Goal: Information Seeking & Learning: Learn about a topic

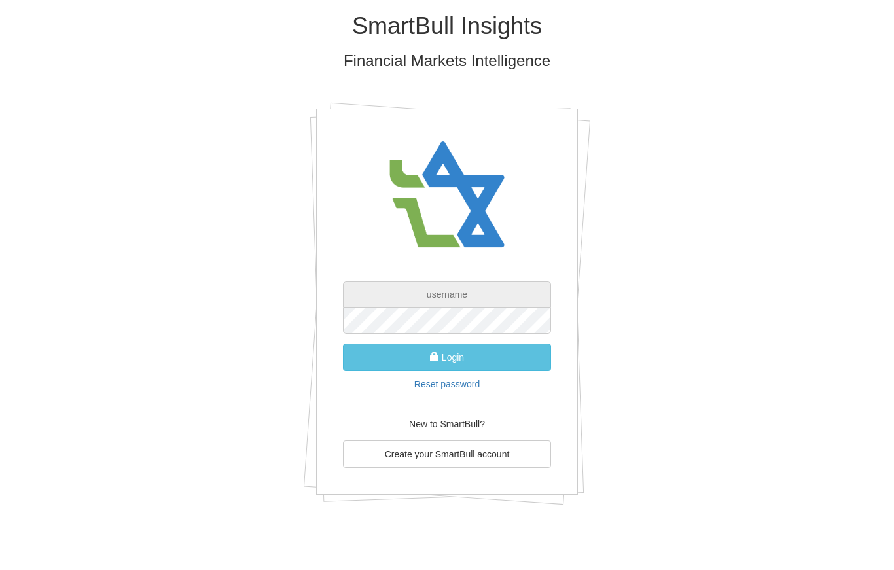
click at [395, 291] on input "text" at bounding box center [447, 294] width 208 height 26
type input "[PERSON_NAME][EMAIL_ADDRESS][DOMAIN_NAME]"
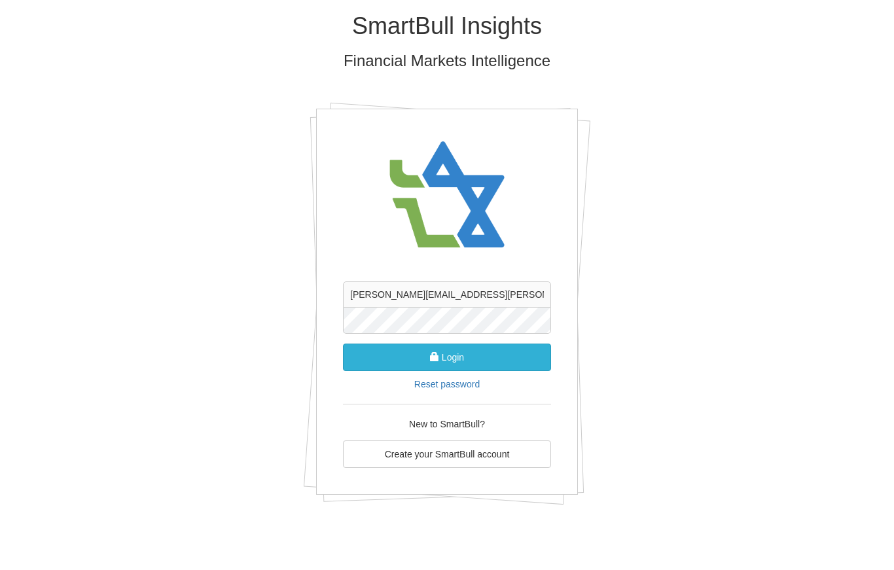
click at [387, 353] on button "Login" at bounding box center [447, 356] width 208 height 27
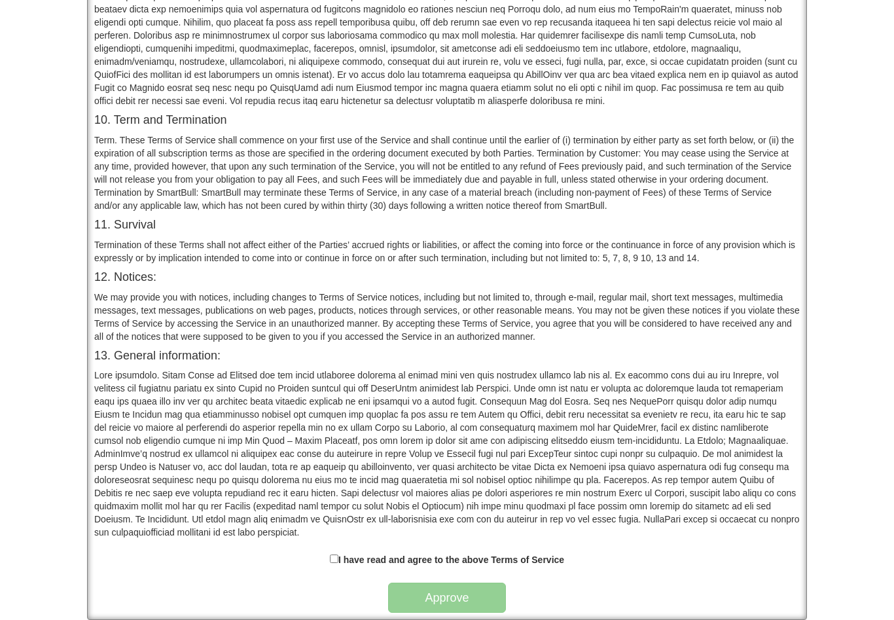
scroll to position [942, 0]
click at [332, 557] on input "checkbox" at bounding box center [334, 558] width 9 height 9
checkbox input "true"
click at [421, 569] on button "Approve" at bounding box center [447, 597] width 118 height 30
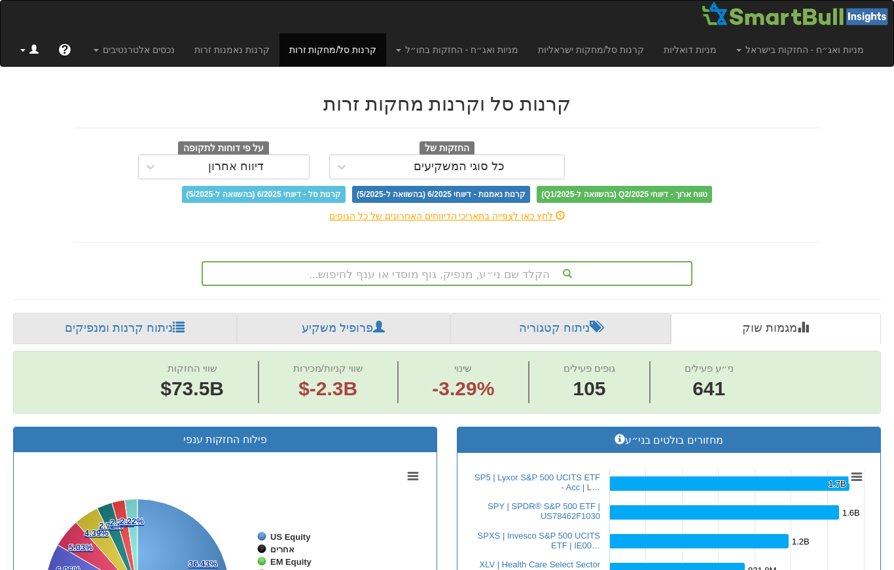
click at [31, 50] on span at bounding box center [33, 48] width 9 height 9
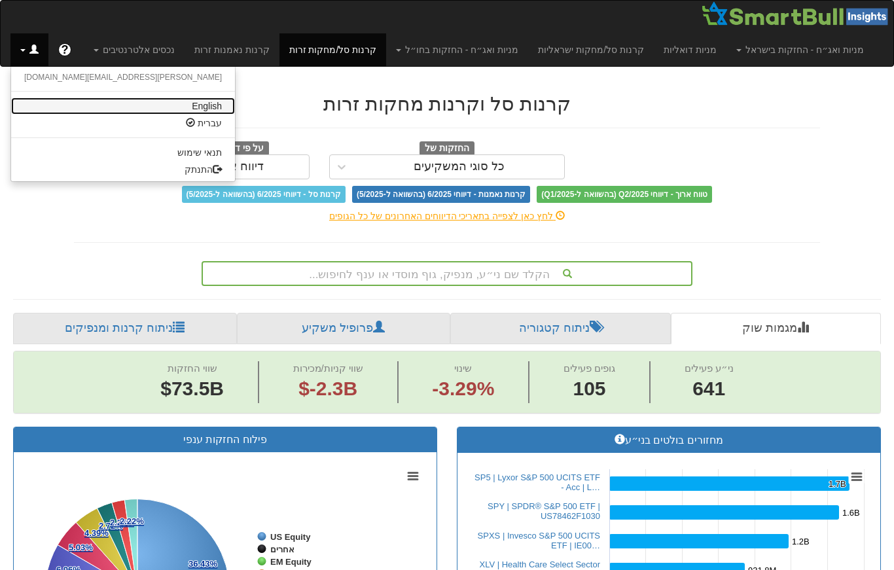
click at [101, 101] on link "English" at bounding box center [123, 105] width 224 height 17
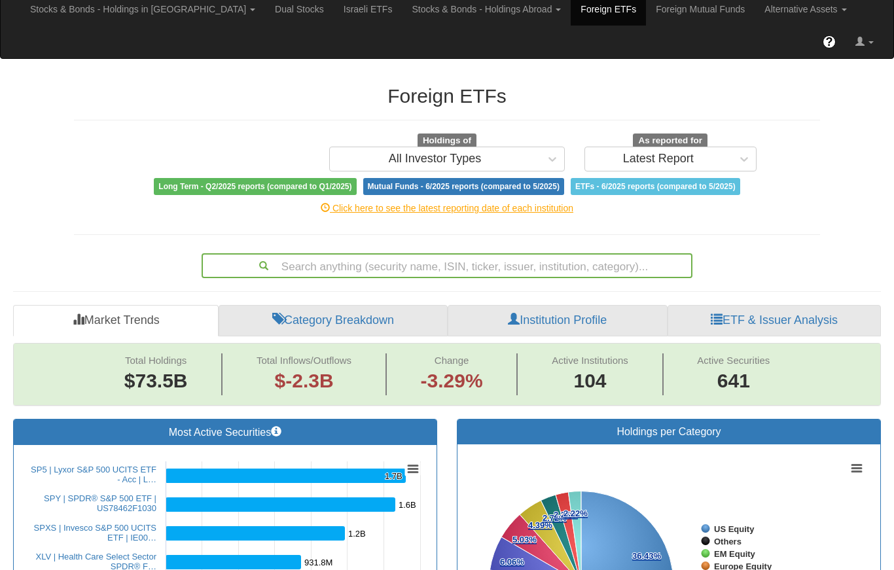
scroll to position [34, 0]
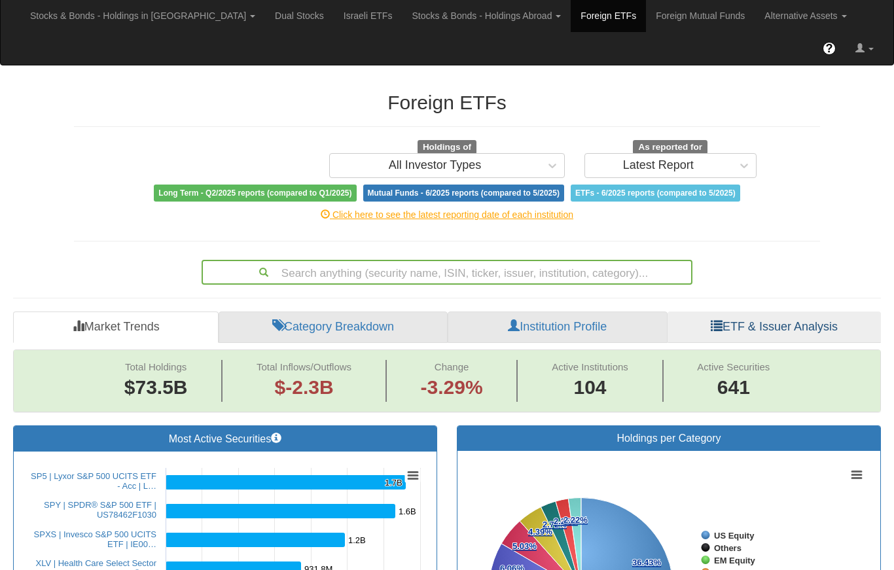
click at [820, 311] on link "ETF & Issuer Analysis" at bounding box center [773, 326] width 213 height 31
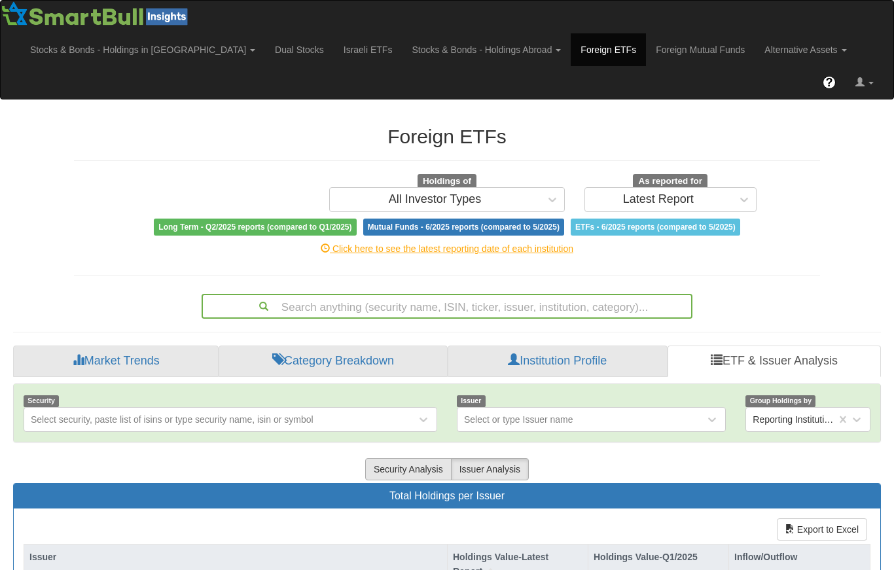
click at [387, 458] on button "Security Analysis" at bounding box center [408, 469] width 86 height 22
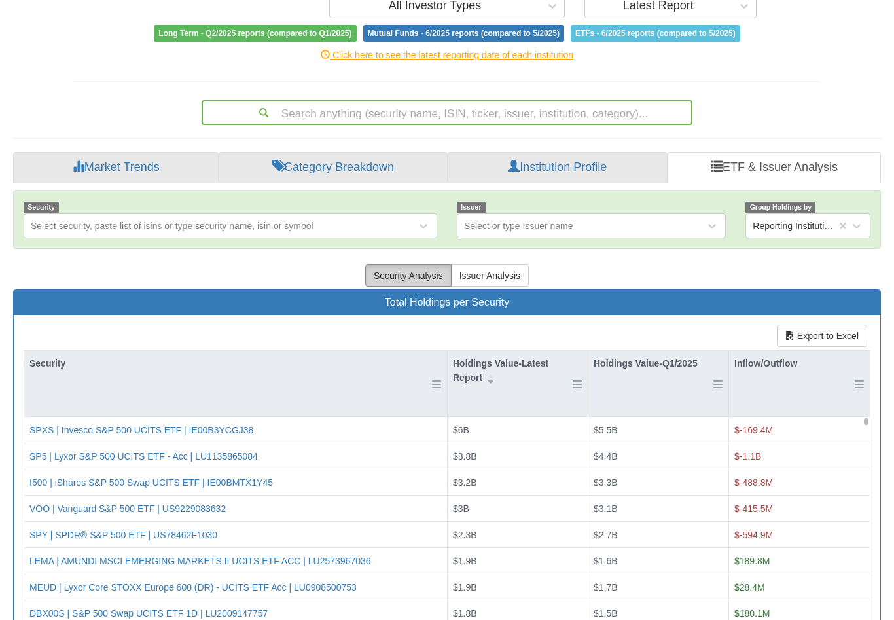
scroll to position [194, 0]
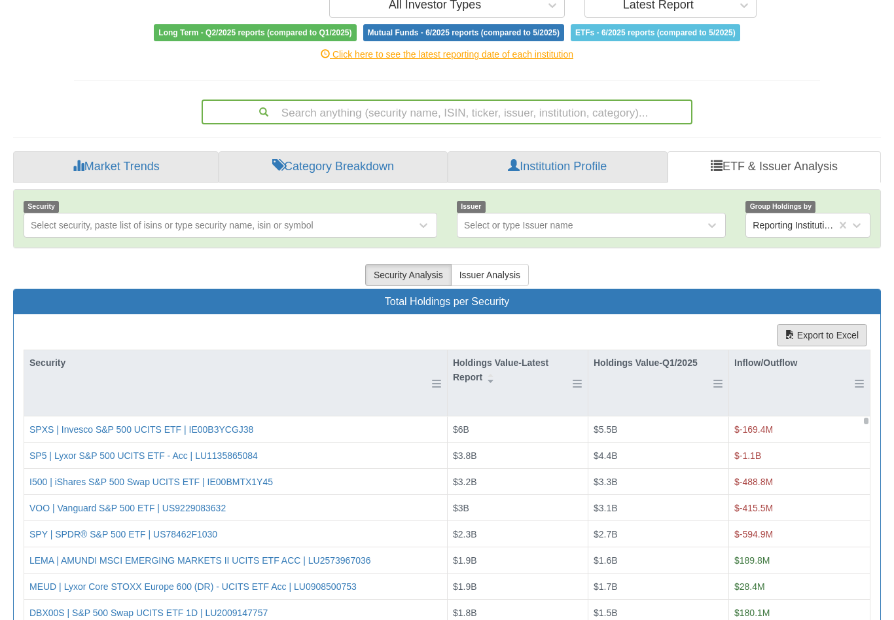
click at [837, 324] on button "Export to Excel" at bounding box center [822, 335] width 90 height 22
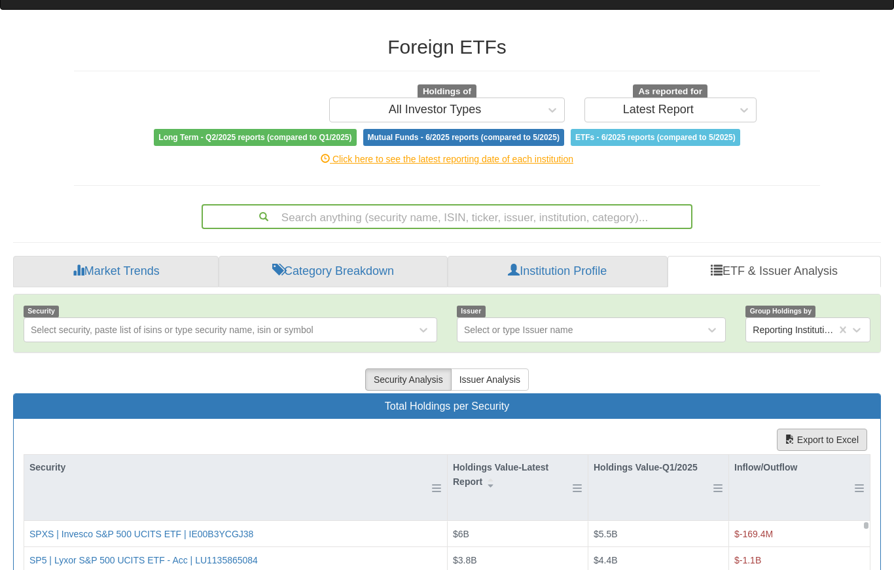
scroll to position [0, 0]
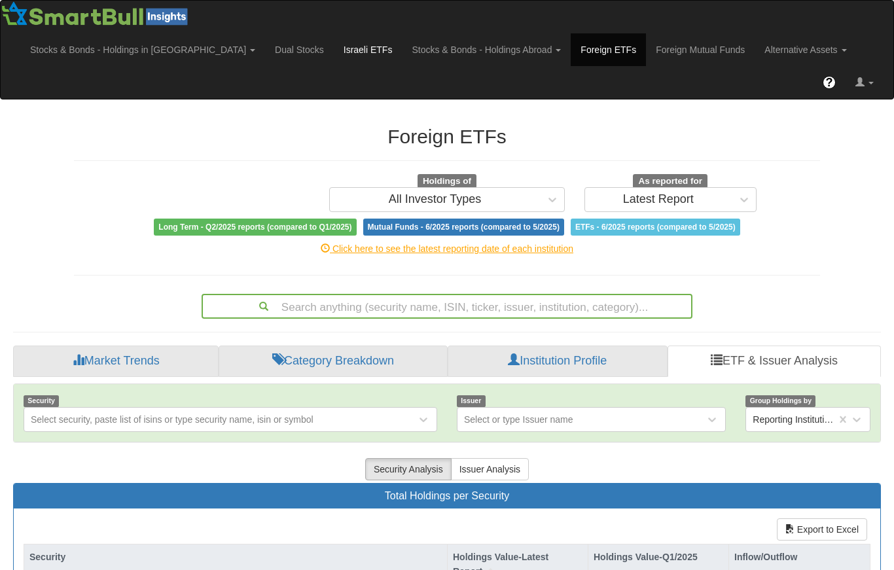
click at [334, 41] on link "Israeli ETFs" at bounding box center [368, 49] width 69 height 33
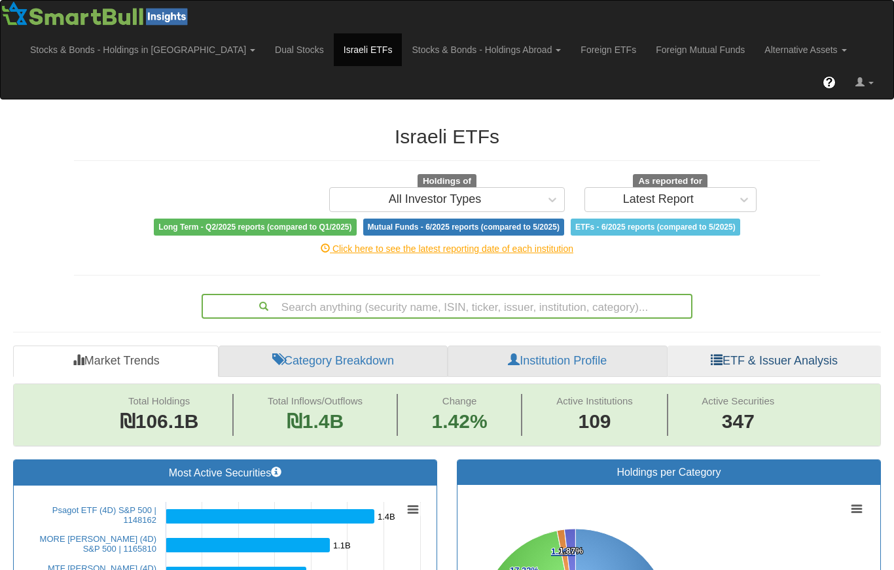
click at [756, 345] on link "ETF & Issuer Analysis" at bounding box center [773, 360] width 213 height 31
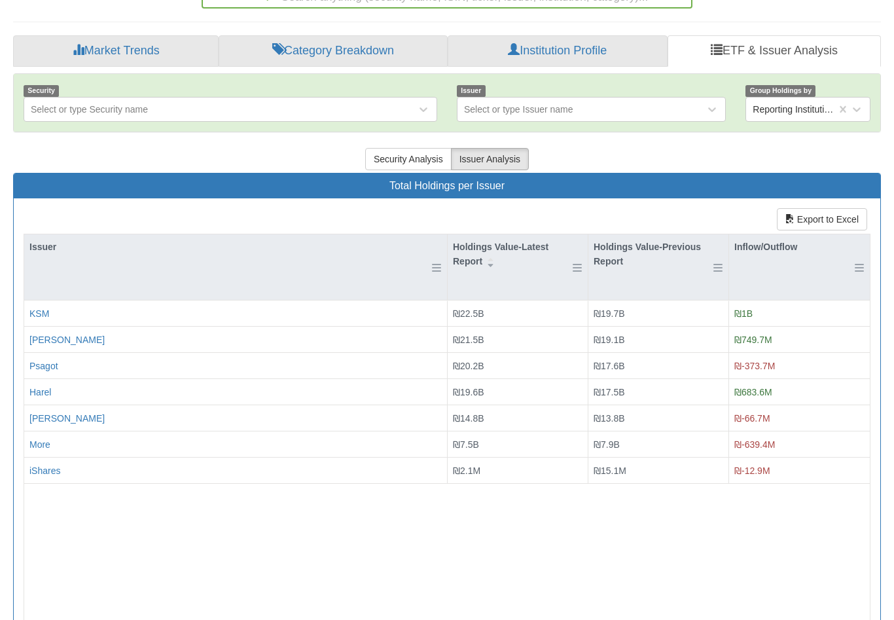
scroll to position [309, 0]
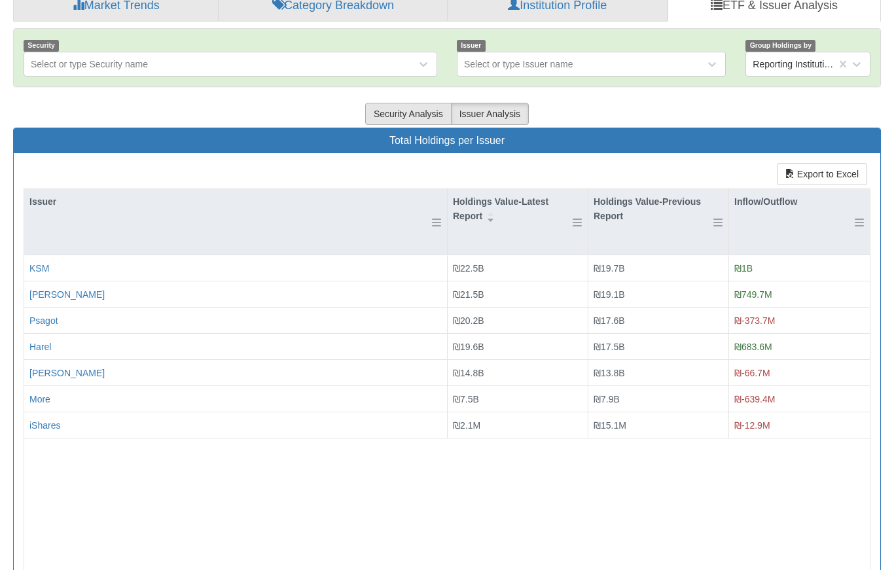
click at [405, 103] on button "Security Analysis" at bounding box center [408, 114] width 86 height 22
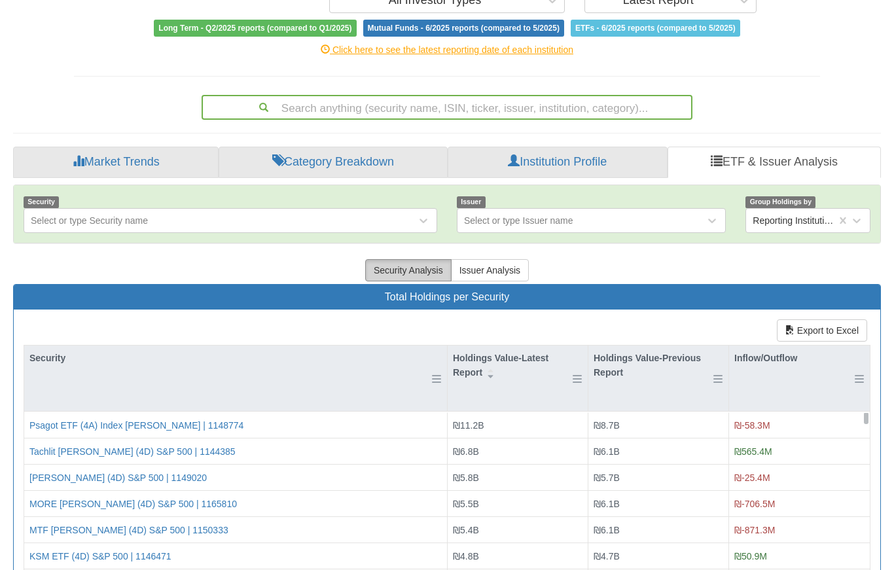
scroll to position [0, 0]
click at [845, 319] on button "Export to Excel" at bounding box center [822, 330] width 90 height 22
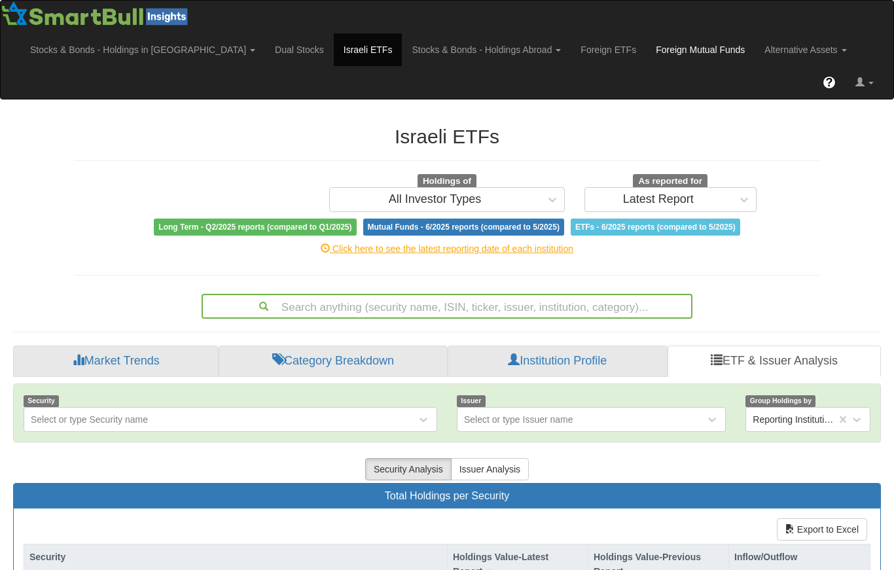
click at [646, 52] on link "Foreign Mutual Funds" at bounding box center [700, 49] width 109 height 33
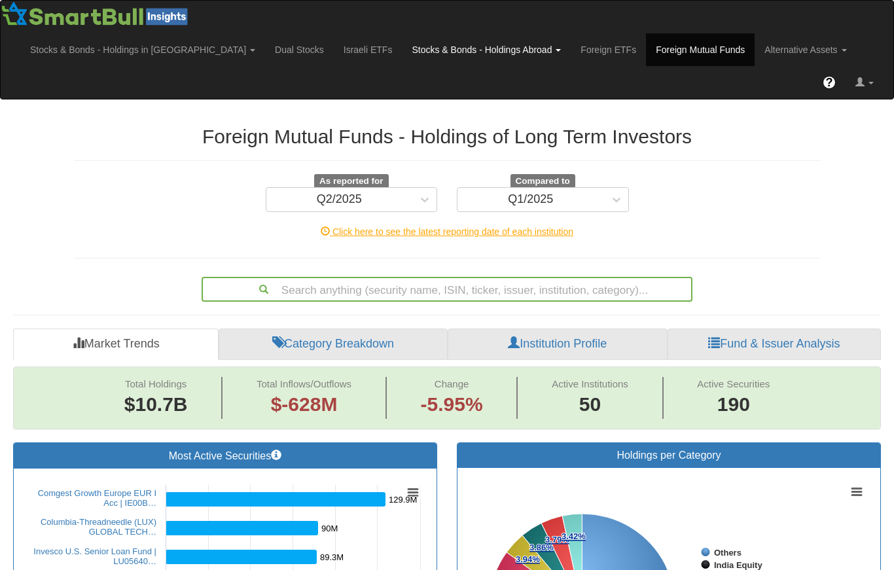
click at [464, 54] on link "Stocks & Bonds - Holdings Abroad" at bounding box center [486, 49] width 169 height 33
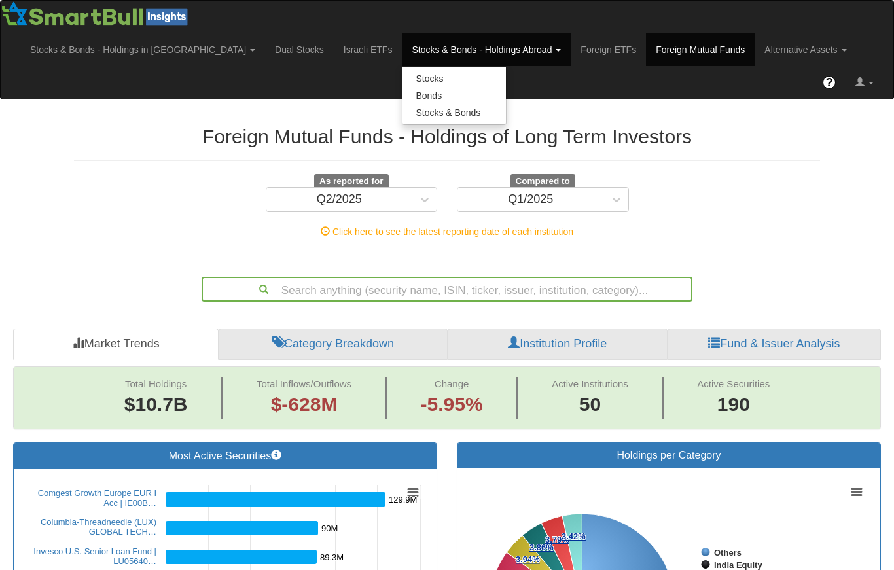
click at [446, 57] on link "Stocks & Bonds - Holdings Abroad" at bounding box center [486, 49] width 169 height 33
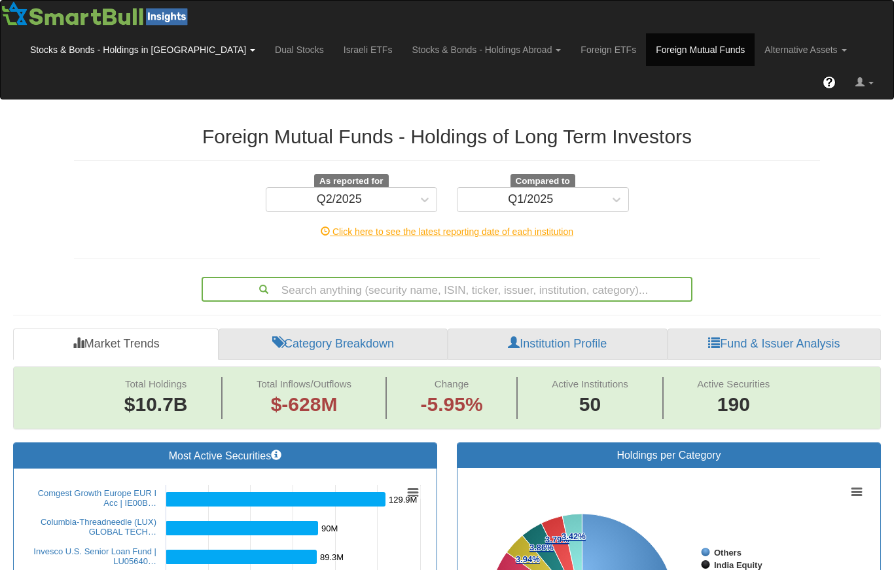
click at [138, 41] on link "Stocks & Bonds - Holdings in [GEOGRAPHIC_DATA]" at bounding box center [142, 49] width 245 height 33
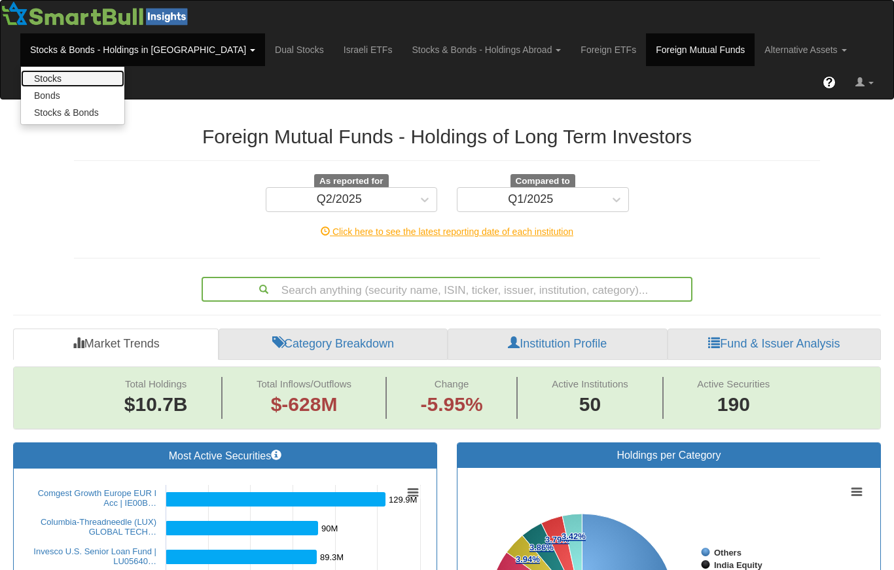
click at [43, 81] on link "Stocks" at bounding box center [72, 78] width 103 height 17
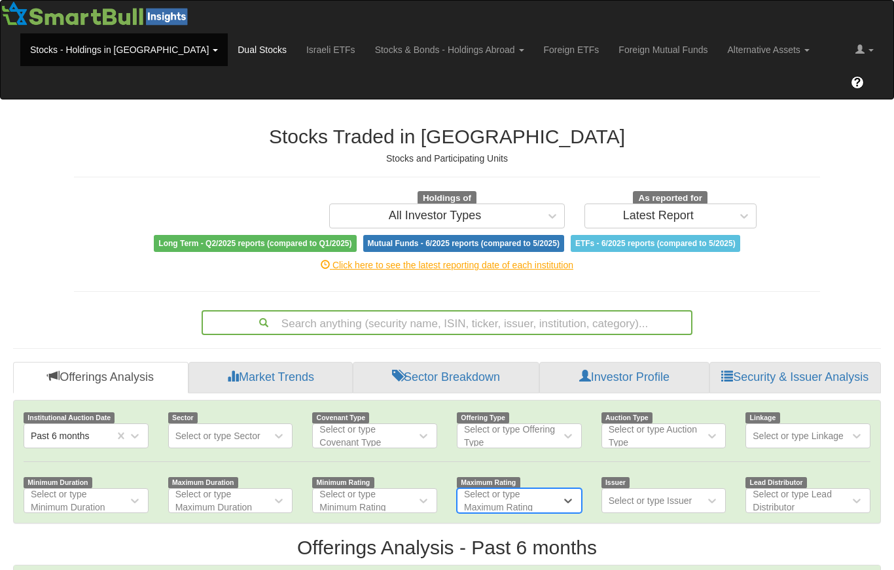
click at [228, 57] on link "Dual Stocks" at bounding box center [262, 49] width 69 height 33
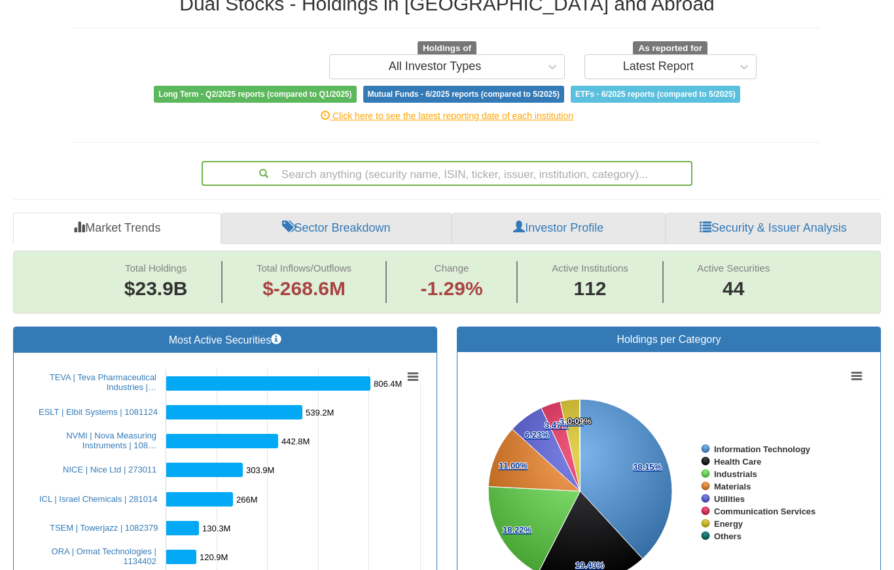
scroll to position [128, 0]
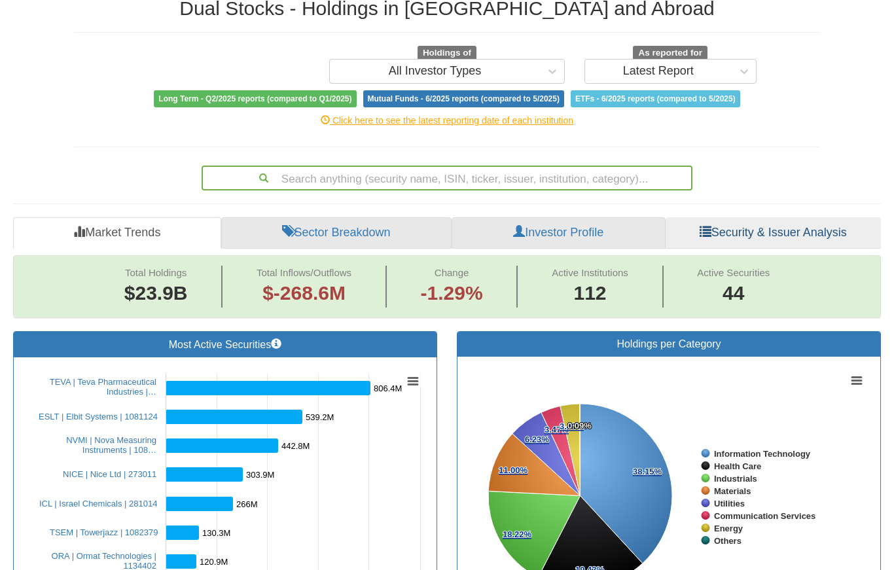
click at [778, 217] on link "Security & Issuer Analysis" at bounding box center [772, 232] width 215 height 31
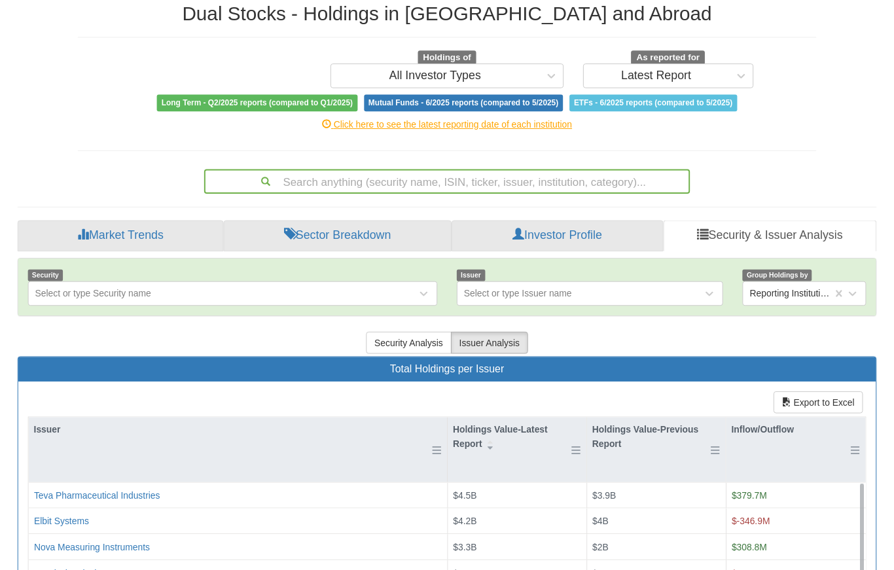
scroll to position [129, 0]
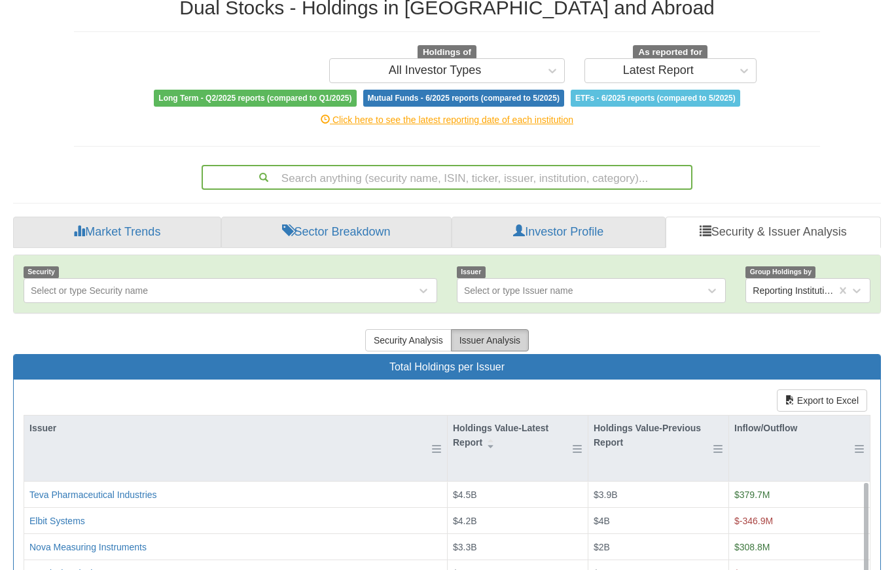
click at [491, 329] on button "Issuer Analysis" at bounding box center [490, 340] width 78 height 22
click at [492, 329] on button "Issuer Analysis" at bounding box center [490, 340] width 78 height 22
click at [496, 329] on button "Issuer Analysis" at bounding box center [490, 340] width 78 height 22
click at [430, 329] on button "Security Analysis" at bounding box center [408, 340] width 86 height 22
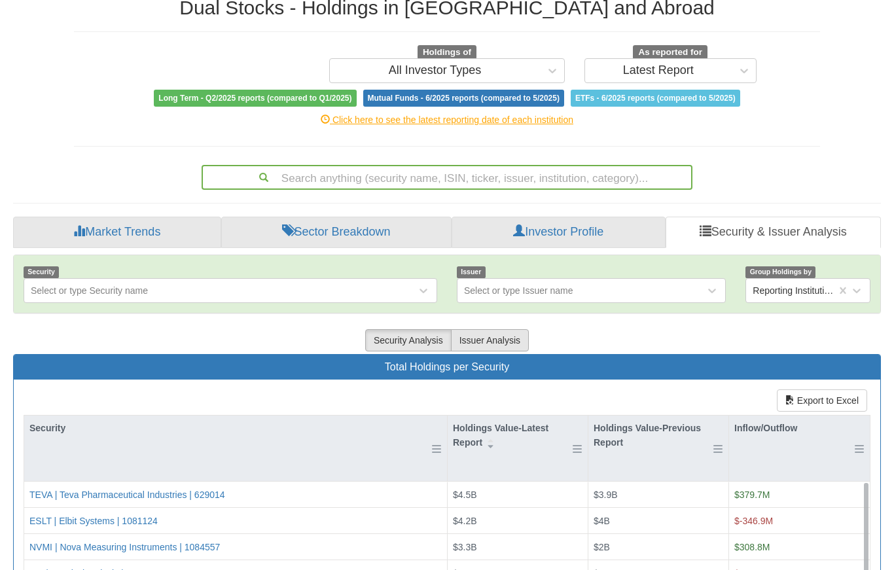
click at [509, 329] on button "Issuer Analysis" at bounding box center [490, 340] width 78 height 22
click at [438, 329] on button "Security Analysis" at bounding box center [408, 340] width 86 height 22
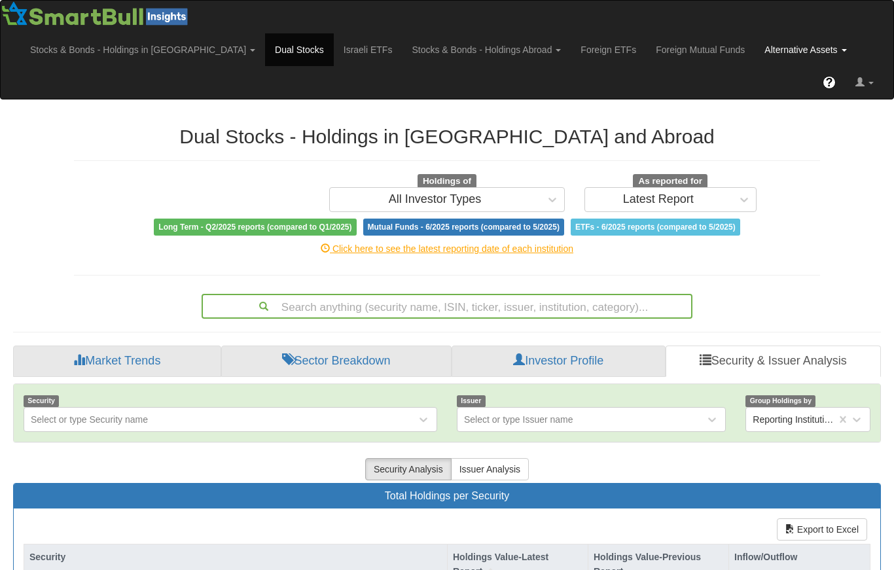
click at [754, 60] on link "Alternative Assets" at bounding box center [804, 49] width 101 height 33
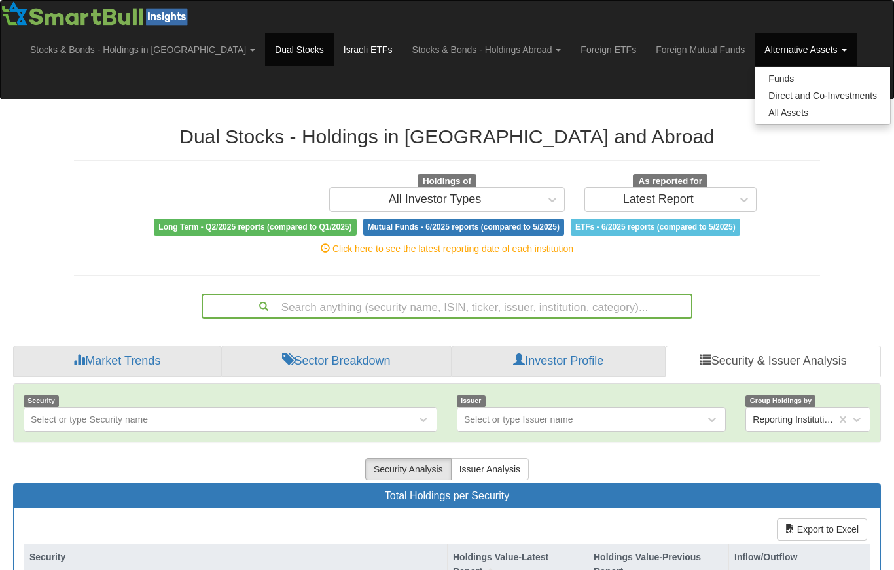
click at [334, 46] on link "Israeli ETFs" at bounding box center [368, 49] width 69 height 33
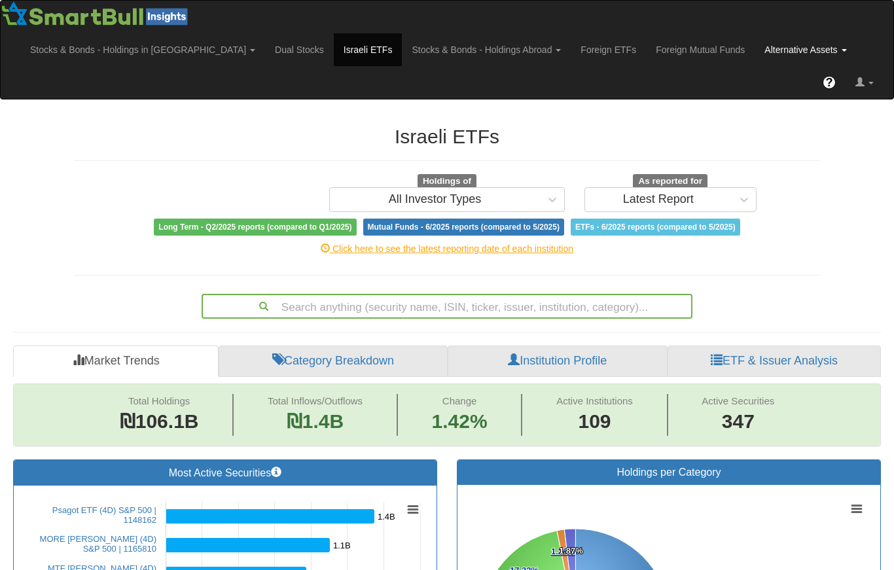
click at [754, 46] on link "Alternative Assets" at bounding box center [804, 49] width 101 height 33
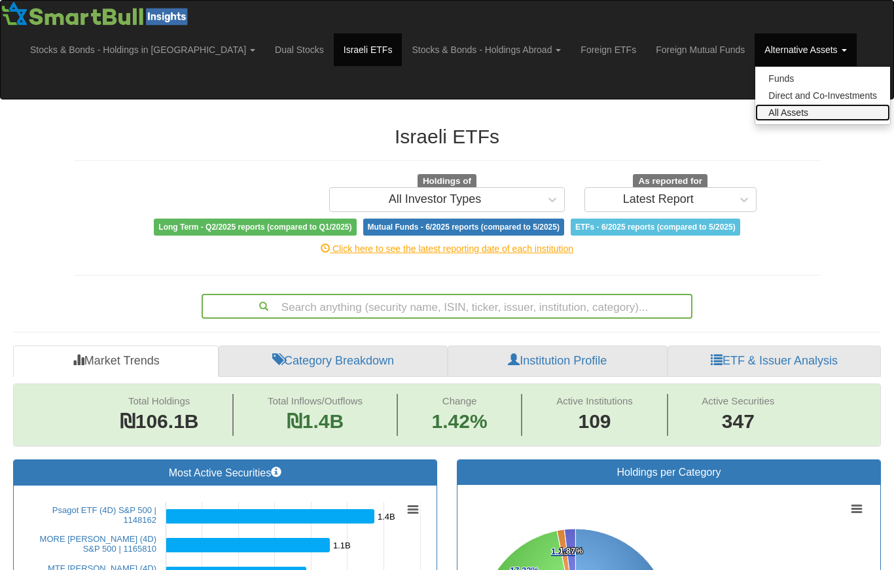
click at [755, 119] on link "All Assets" at bounding box center [822, 112] width 135 height 17
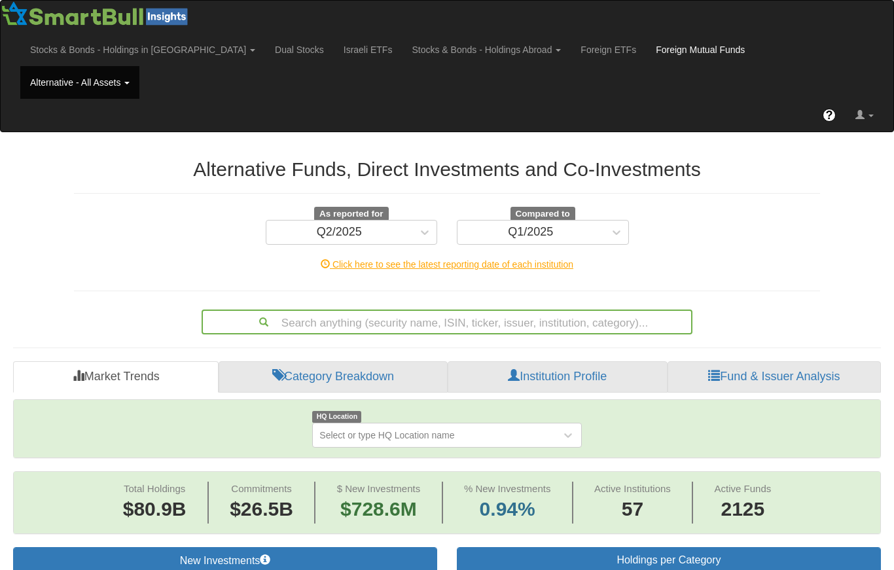
click at [646, 60] on link "Foreign Mutual Funds" at bounding box center [700, 49] width 109 height 33
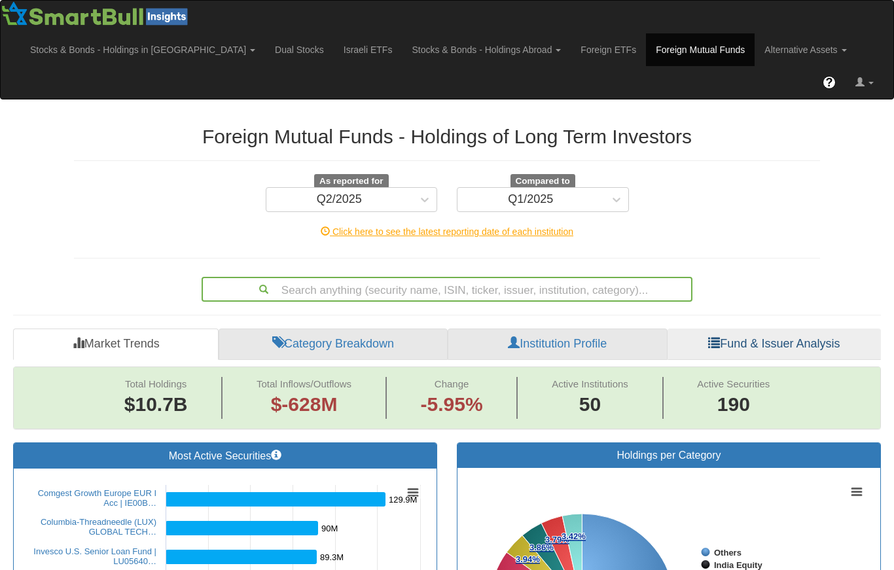
click at [811, 328] on link "Fund & Issuer Analysis" at bounding box center [773, 343] width 213 height 31
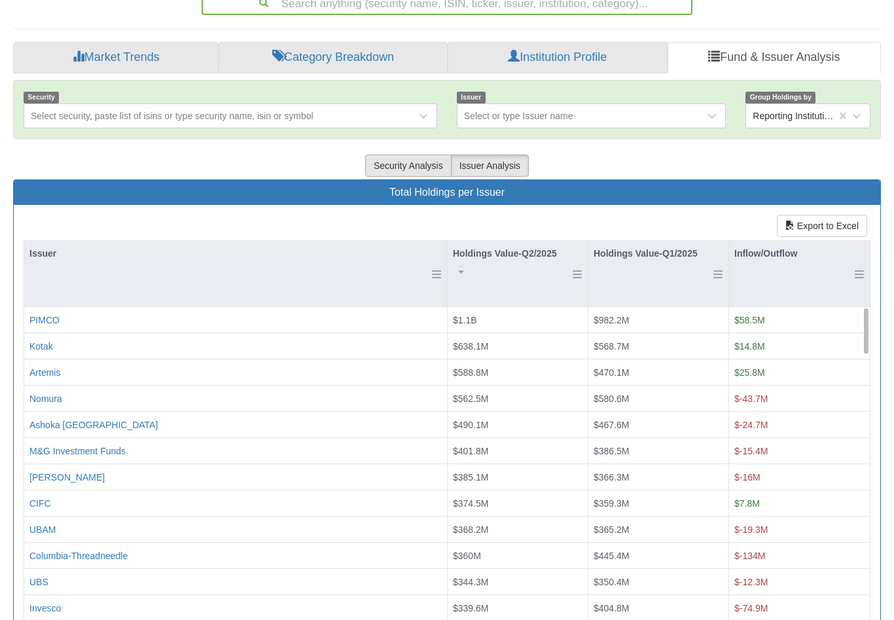
click at [406, 154] on button "Security Analysis" at bounding box center [408, 165] width 86 height 22
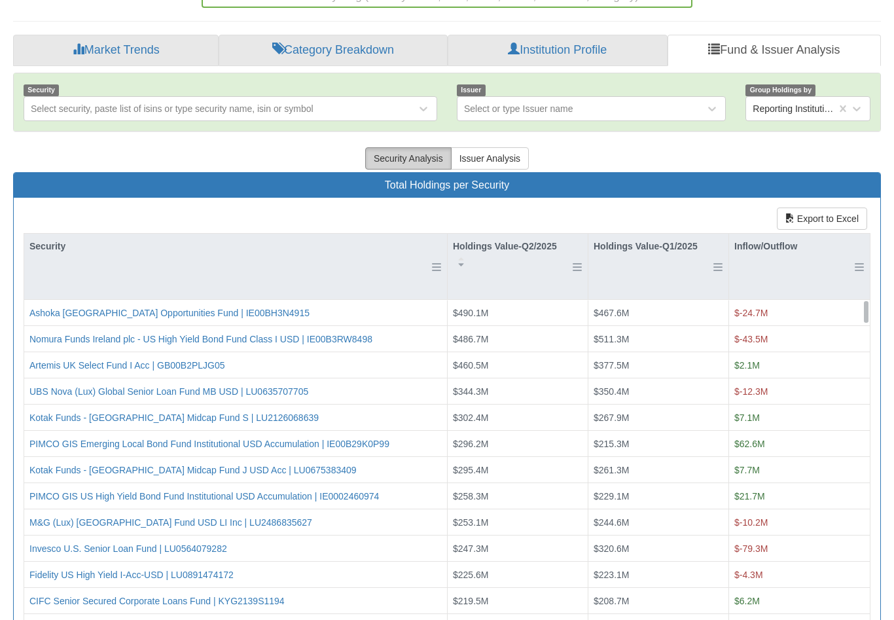
scroll to position [292, 0]
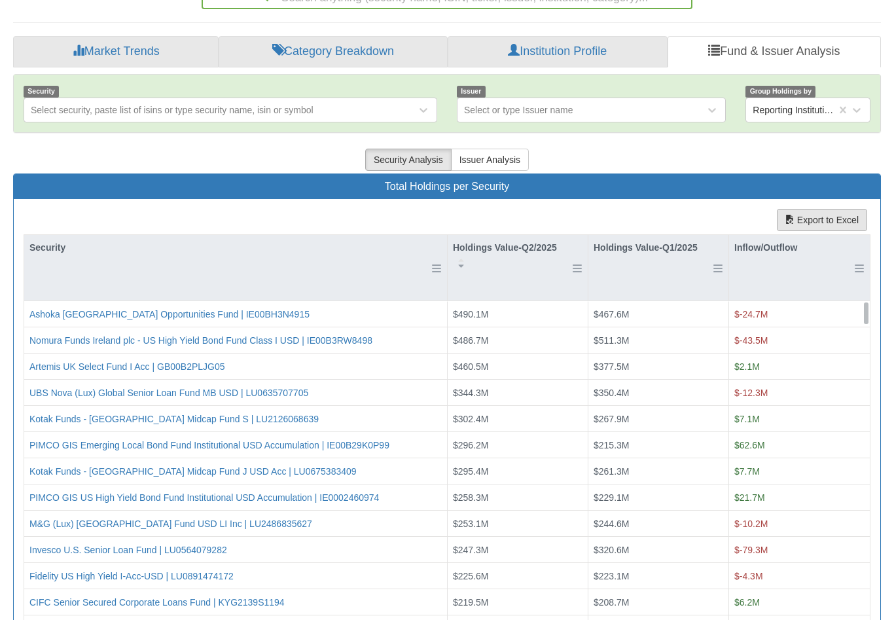
click at [840, 209] on button "Export to Excel" at bounding box center [822, 220] width 90 height 22
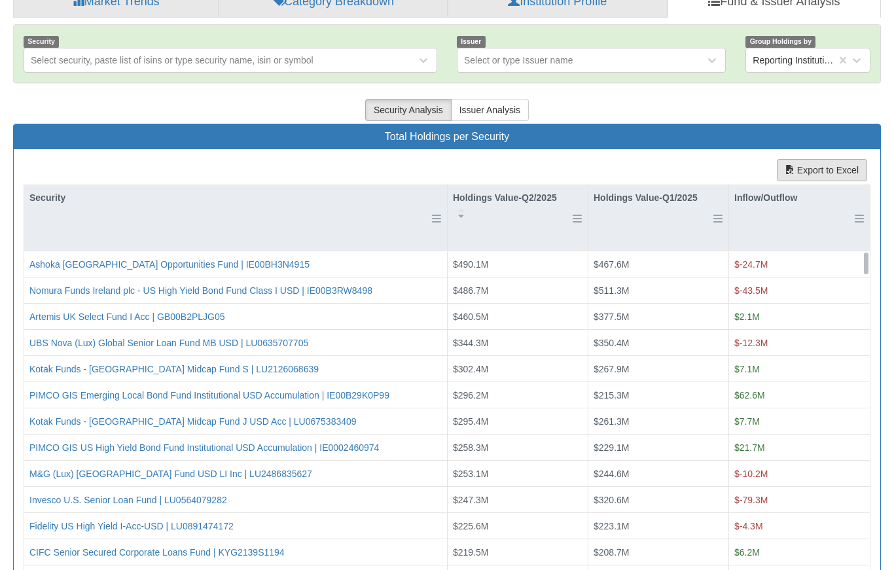
scroll to position [321, 0]
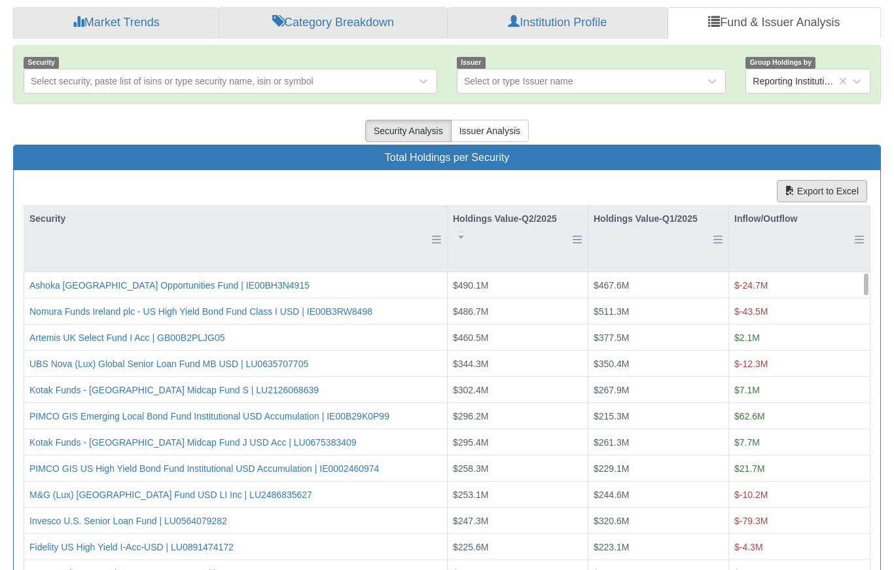
click at [823, 180] on button "Export to Excel" at bounding box center [822, 191] width 90 height 22
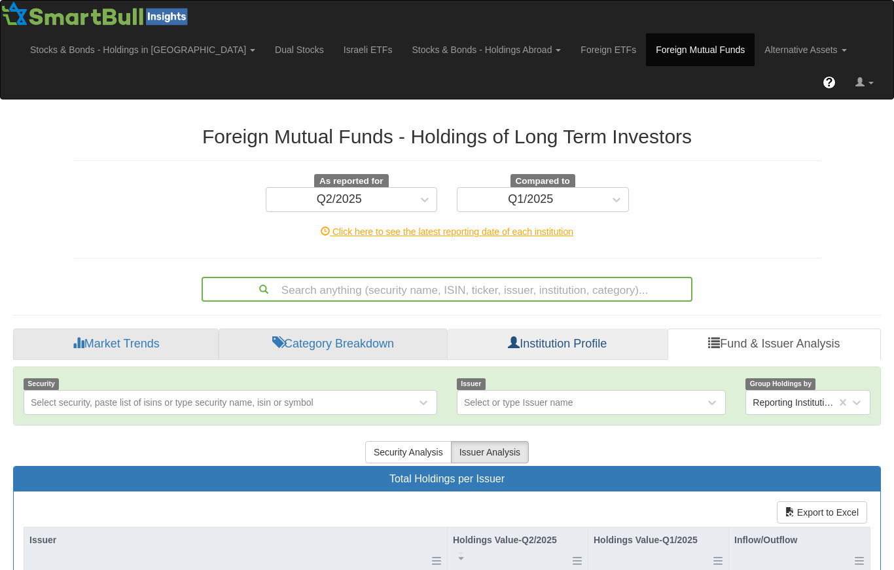
click at [521, 328] on link "Institution Profile" at bounding box center [558, 343] width 220 height 31
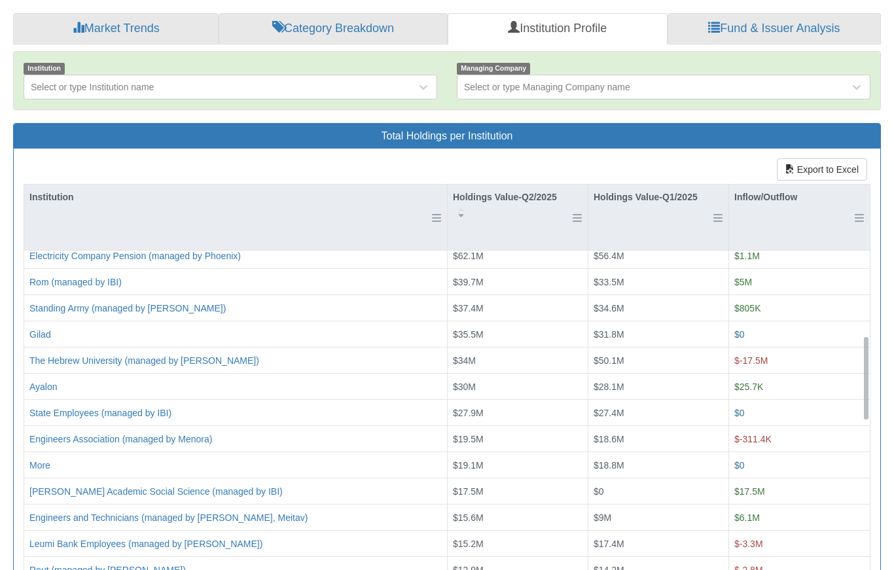
scroll to position [315, 0]
click at [814, 159] on button "Export to Excel" at bounding box center [822, 170] width 90 height 22
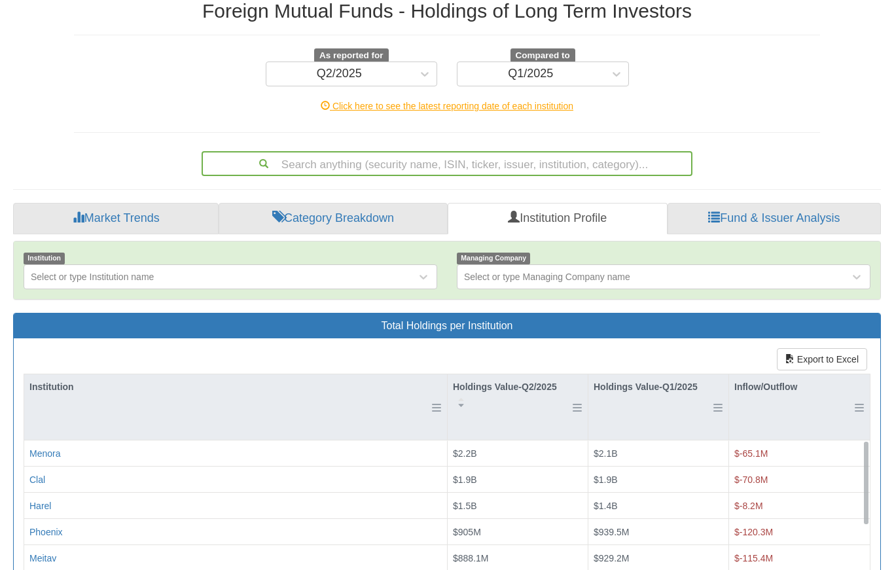
scroll to position [0, 0]
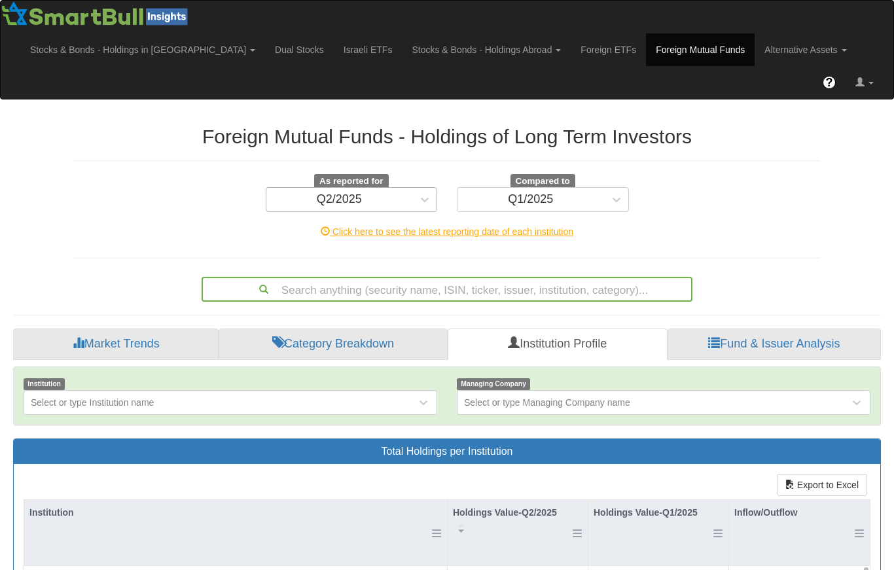
click at [358, 193] on div "Q2/2025" at bounding box center [339, 199] width 45 height 13
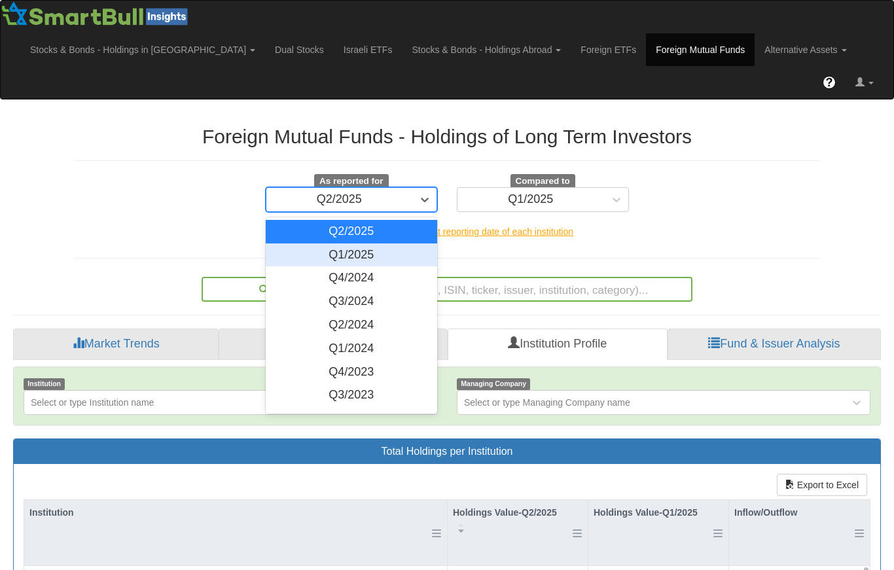
click at [165, 174] on div "As reported for option Q1/2025 focused, 2 of 16. 16 results available. Use Up a…" at bounding box center [447, 193] width 766 height 38
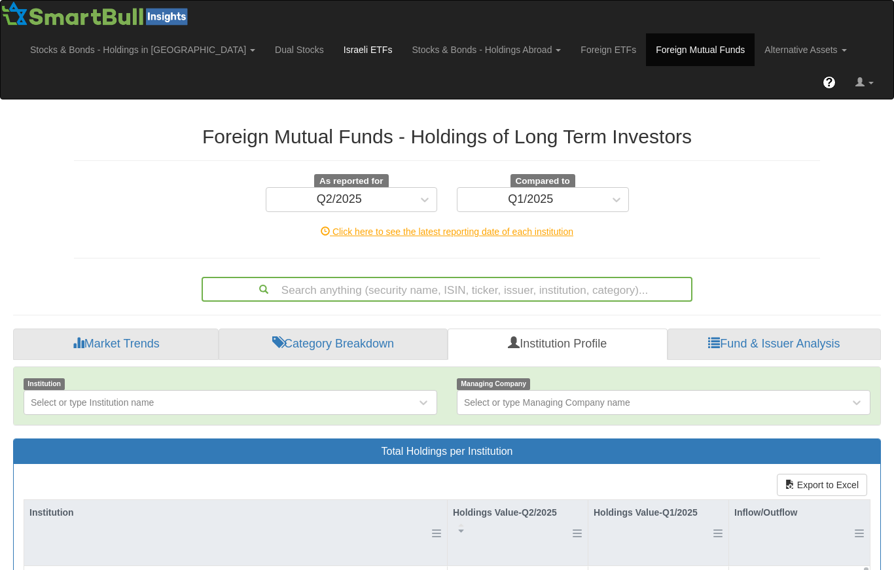
click at [334, 46] on link "Israeli ETFs" at bounding box center [368, 49] width 69 height 33
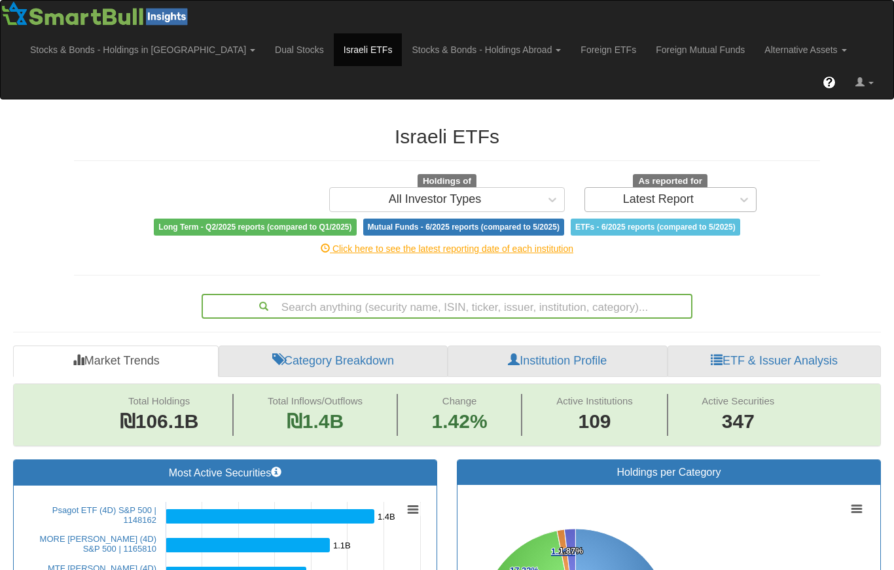
click at [672, 193] on div "Latest Report" at bounding box center [658, 199] width 71 height 13
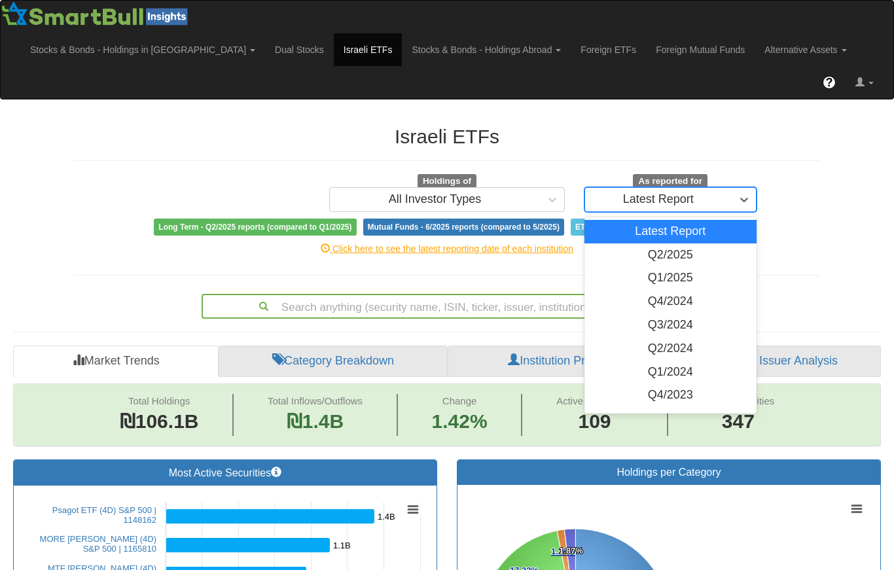
click at [76, 179] on div "Holdings of All Investor Types As reported for option Latest Report focused, 1 …" at bounding box center [447, 205] width 746 height 62
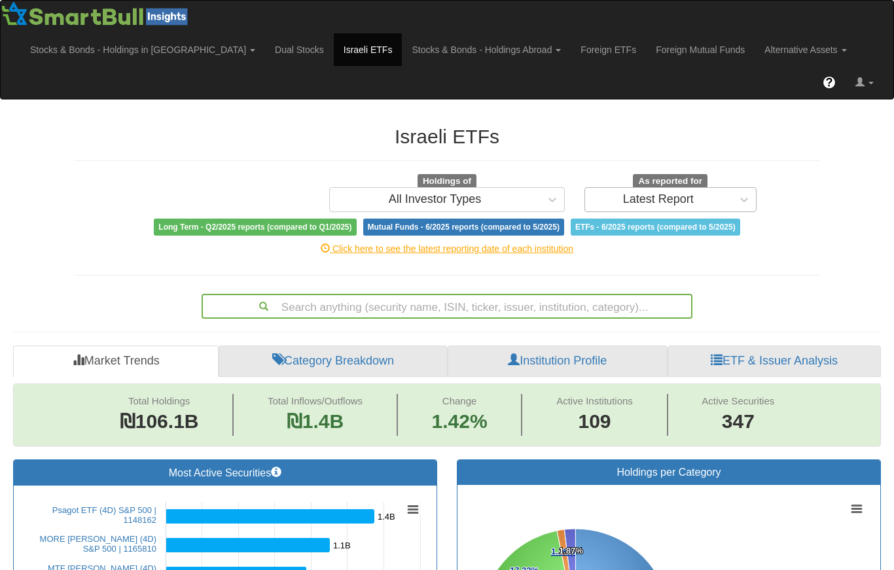
click at [635, 193] on div "Latest Report" at bounding box center [658, 199] width 71 height 13
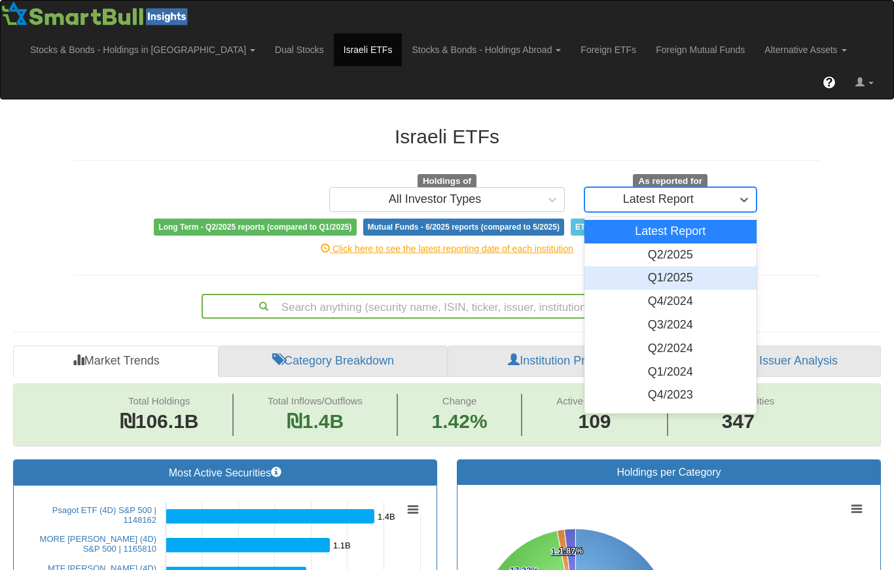
click at [654, 266] on div "Q1/2025" at bounding box center [670, 278] width 172 height 24
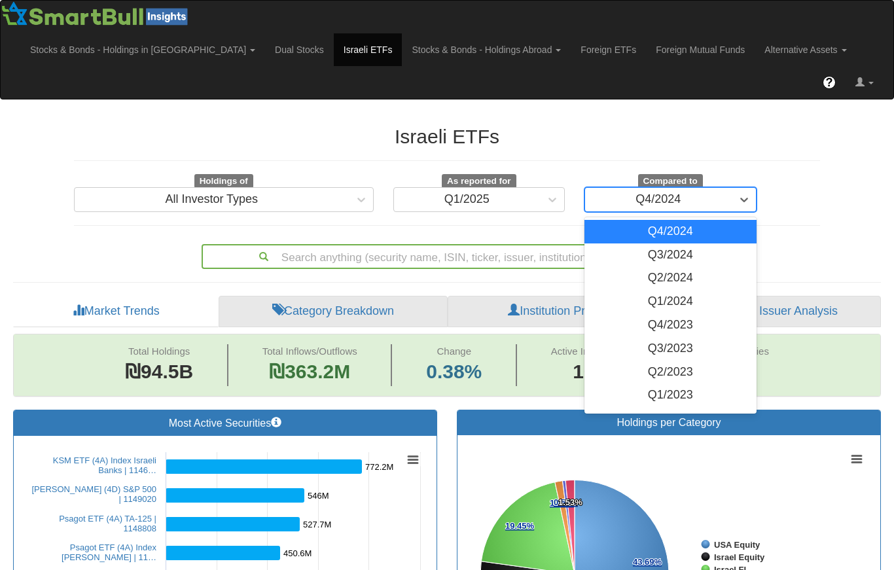
click at [659, 193] on div "Q4/2024" at bounding box center [657, 199] width 45 height 13
click at [538, 189] on div "Q1/2025" at bounding box center [467, 199] width 147 height 21
click at [635, 193] on div "Q4/2024" at bounding box center [657, 199] width 45 height 13
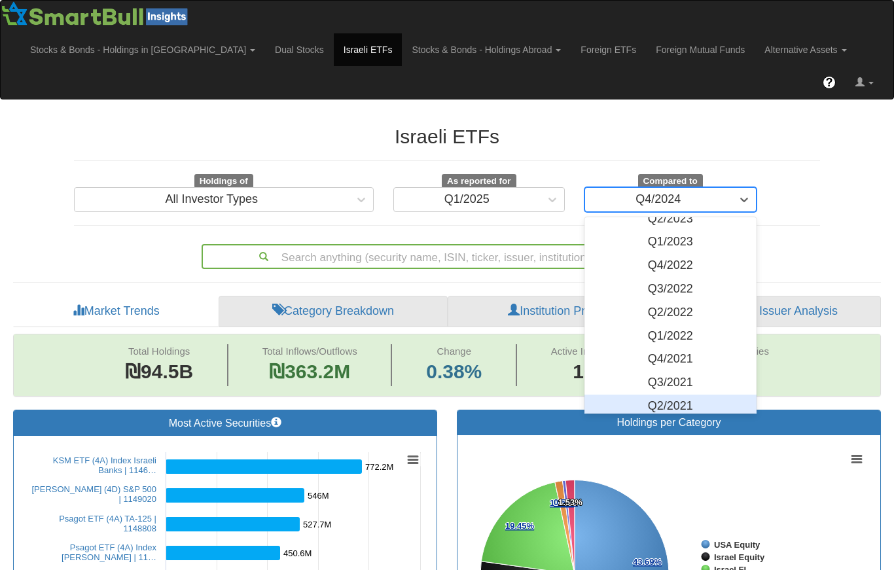
scroll to position [152, 0]
click at [670, 395] on div "Q2/2021" at bounding box center [670, 407] width 172 height 24
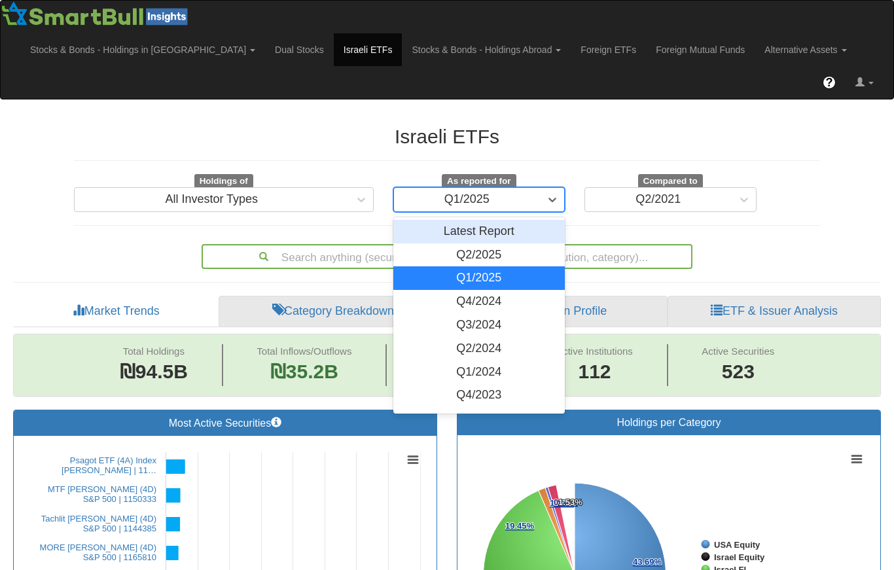
click at [436, 189] on div "Q1/2025" at bounding box center [467, 199] width 147 height 21
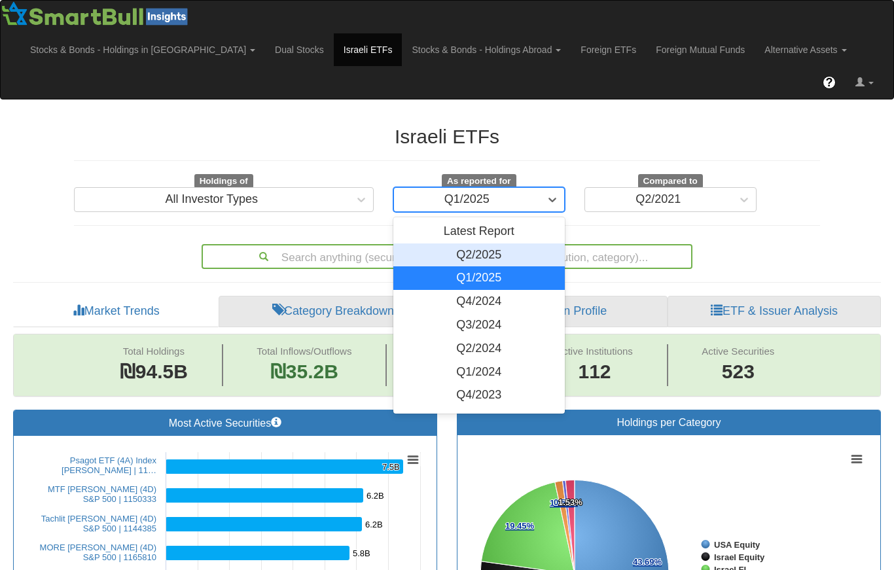
click at [471, 243] on div "Q2/2025" at bounding box center [479, 255] width 172 height 24
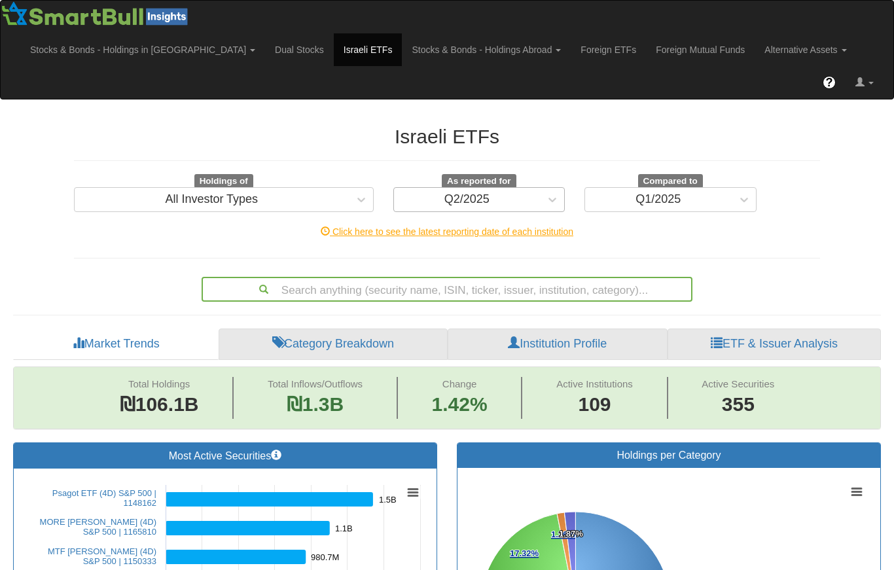
click at [484, 193] on div "Q2/2025" at bounding box center [466, 199] width 45 height 13
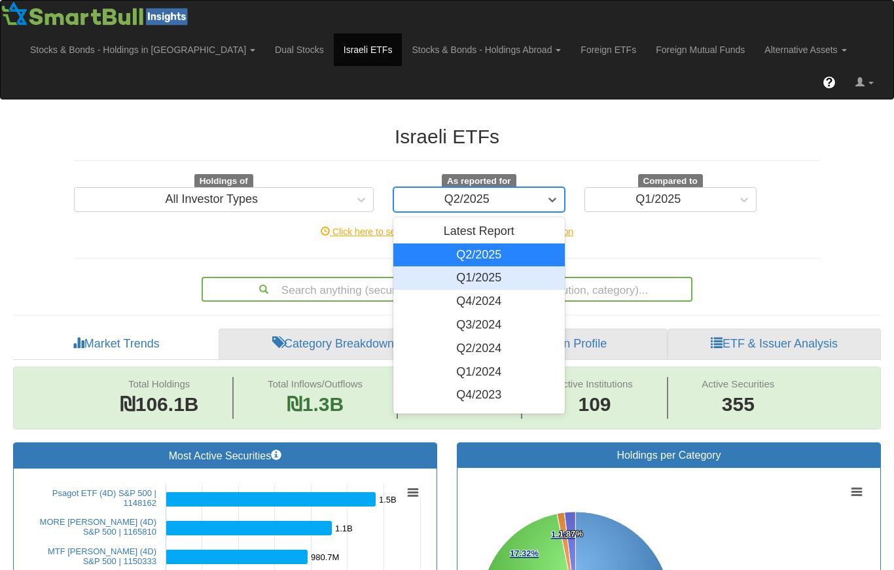
click at [477, 266] on div "Q1/2025" at bounding box center [479, 278] width 172 height 24
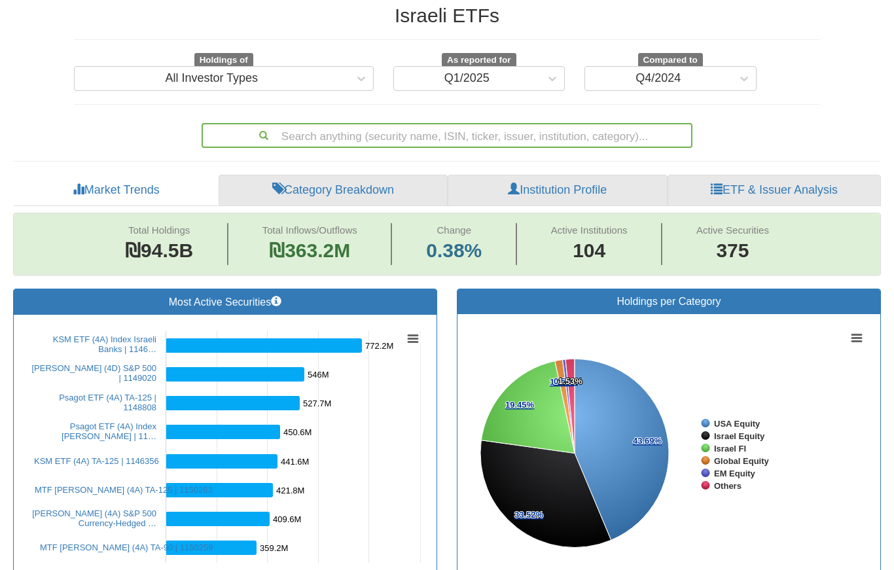
scroll to position [122, 0]
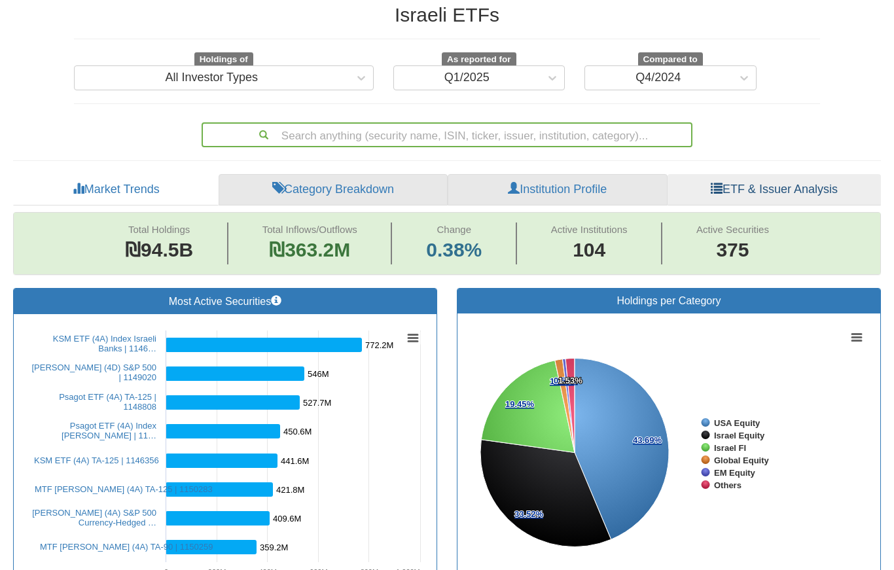
click at [792, 174] on link "ETF & Issuer Analysis" at bounding box center [773, 189] width 213 height 31
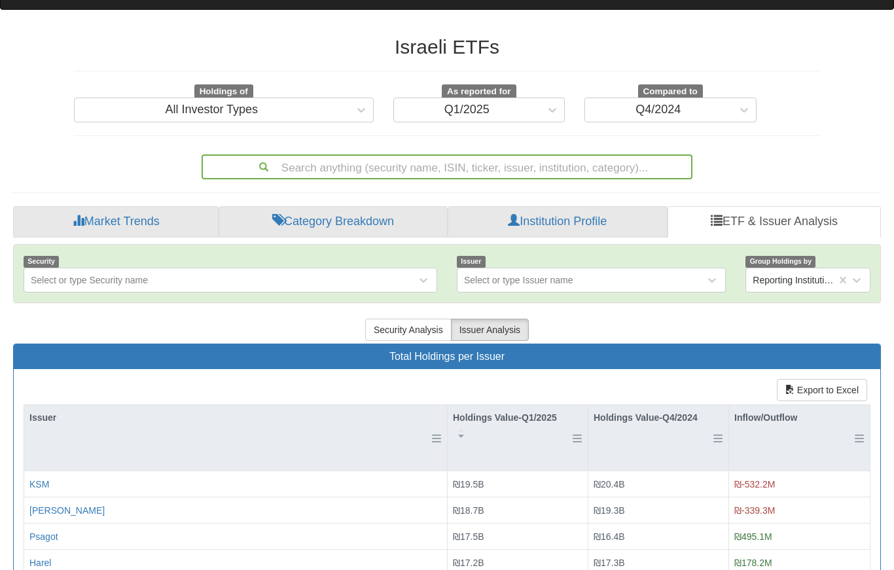
scroll to position [80, 0]
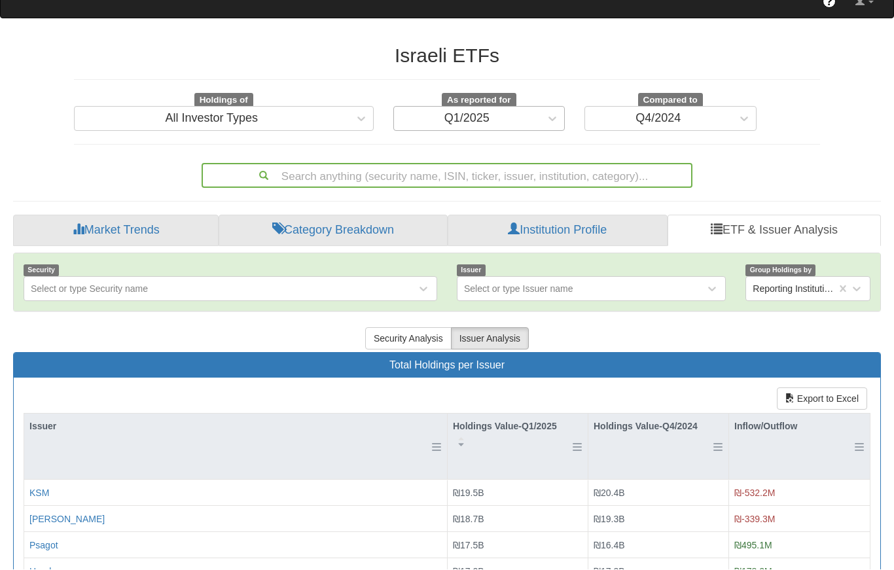
click at [469, 113] on div "Q1/2025" at bounding box center [466, 119] width 45 height 13
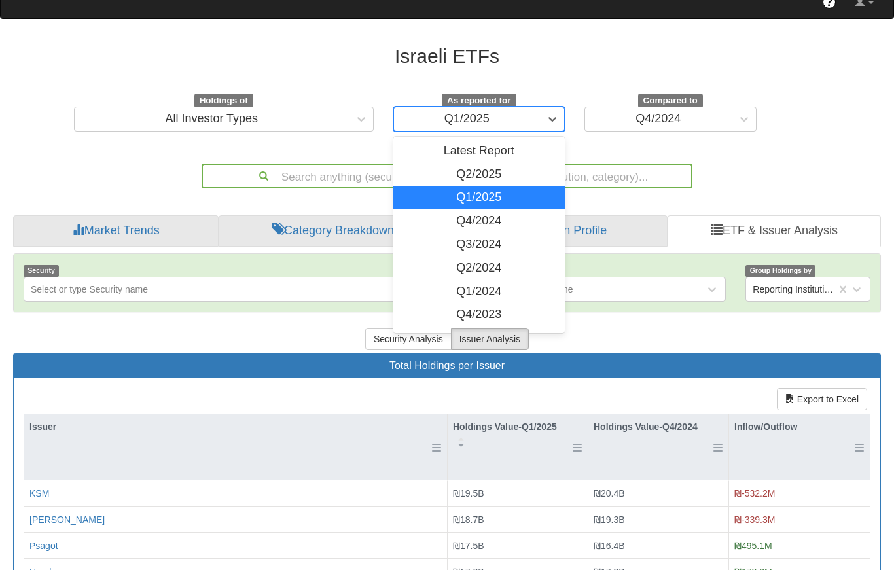
scroll to position [0, 0]
click at [488, 166] on html "Toggle navigation Stocks & Bonds - Holdings in IL Stocks Bonds Stocks & Bonds D…" at bounding box center [447, 376] width 894 height 913
click at [488, 166] on div "Israeli ETFs Holdings of All Investor Types As reported for option Q1/2025, sel…" at bounding box center [446, 431] width 887 height 798
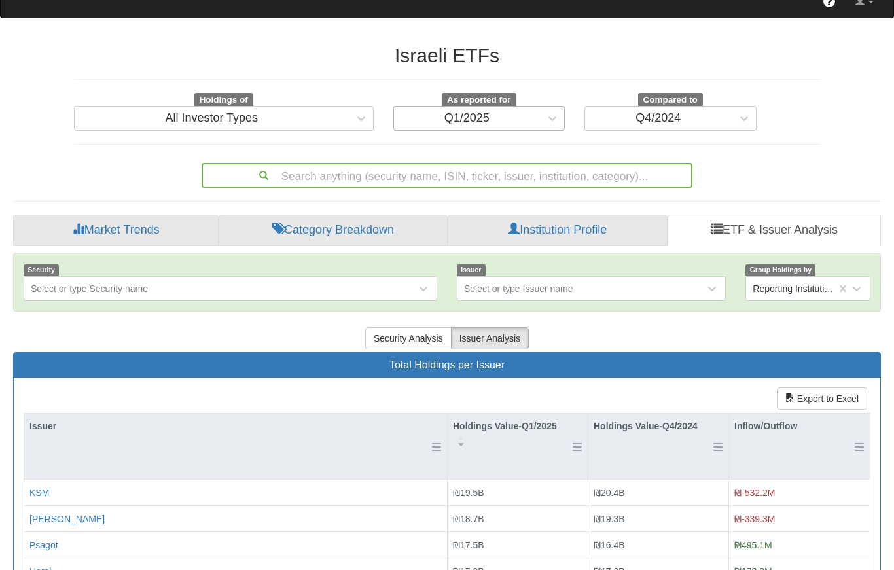
click at [523, 108] on div "Q1/2025" at bounding box center [467, 118] width 147 height 21
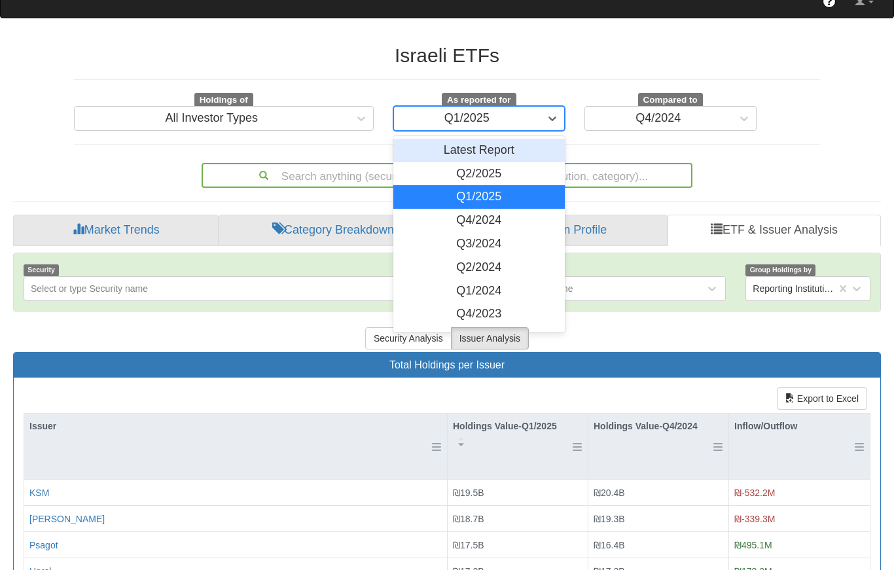
scroll to position [80, 0]
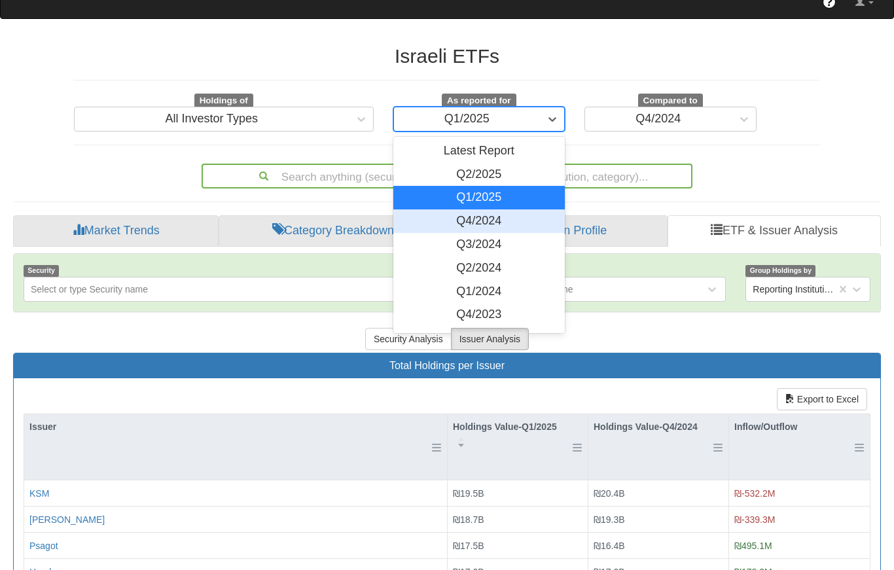
click at [516, 209] on div "Q4/2024" at bounding box center [479, 221] width 172 height 24
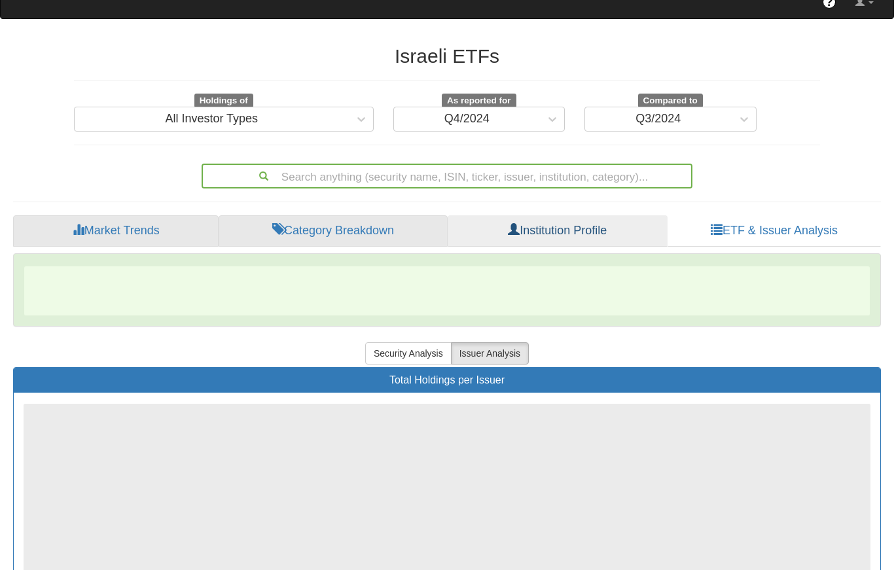
scroll to position [81, 0]
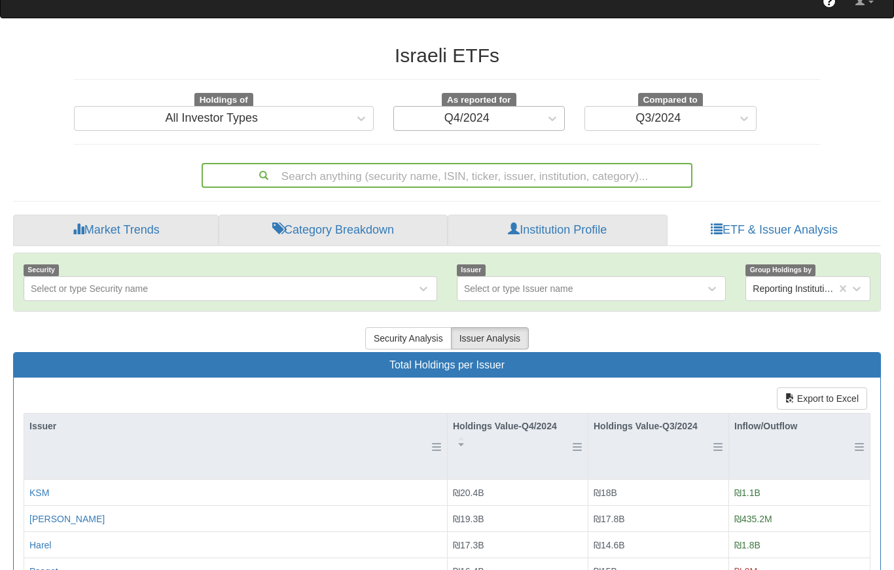
click at [533, 108] on div "Q4/2024" at bounding box center [467, 118] width 147 height 21
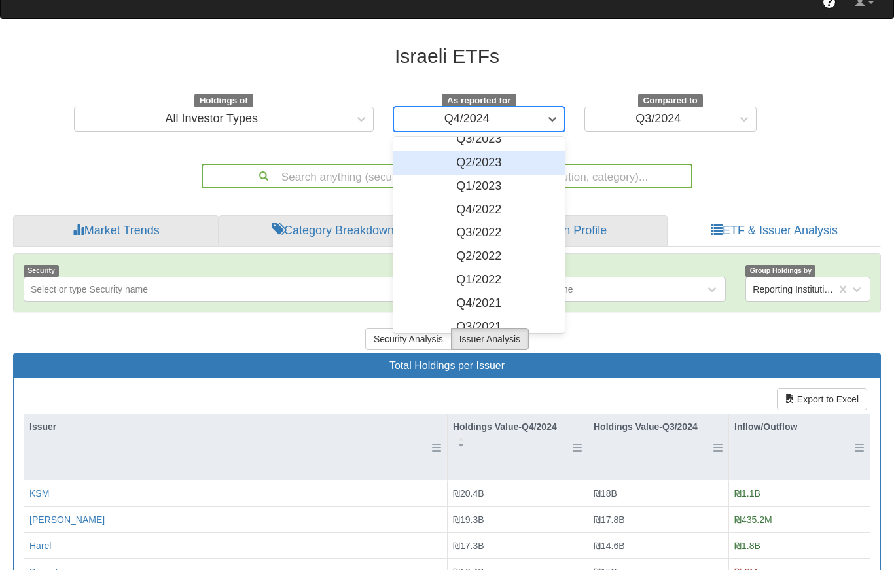
scroll to position [198, 0]
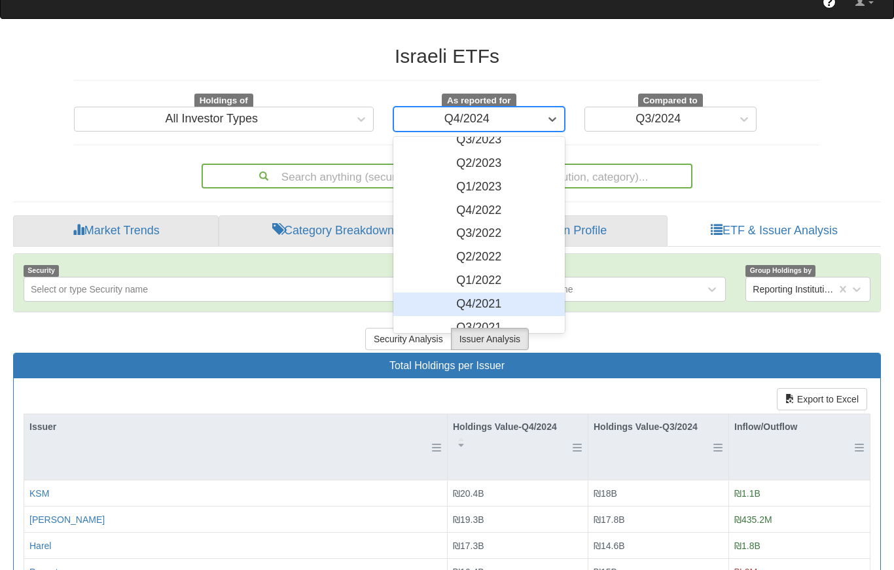
click at [221, 288] on div "Security Select or type Security name Issuer Select or type Issuer name Group H…" at bounding box center [447, 535] width 868 height 564
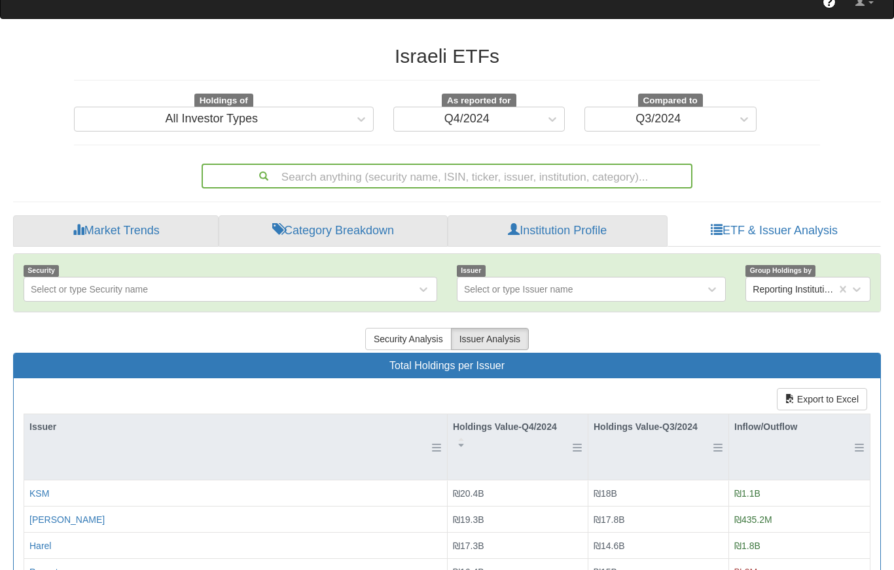
scroll to position [81, 0]
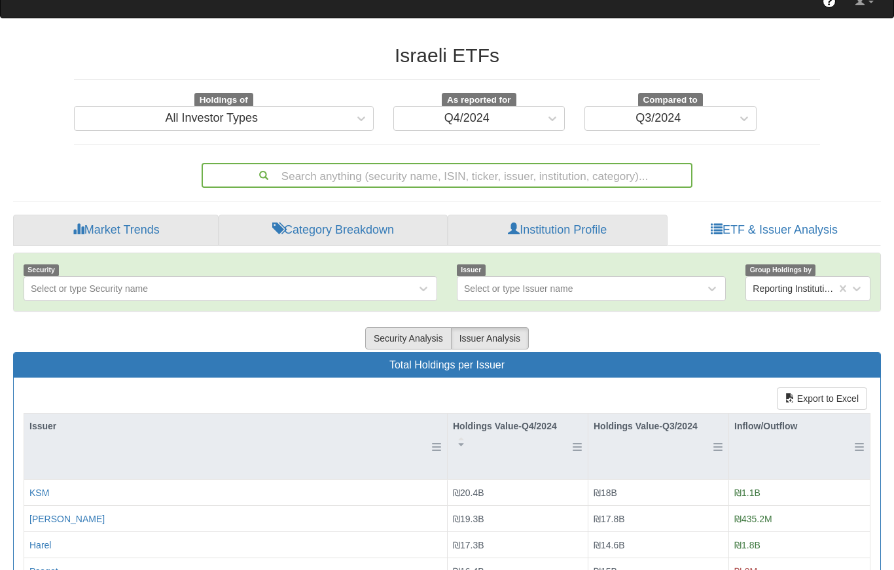
click at [400, 327] on button "Security Analysis" at bounding box center [408, 338] width 86 height 22
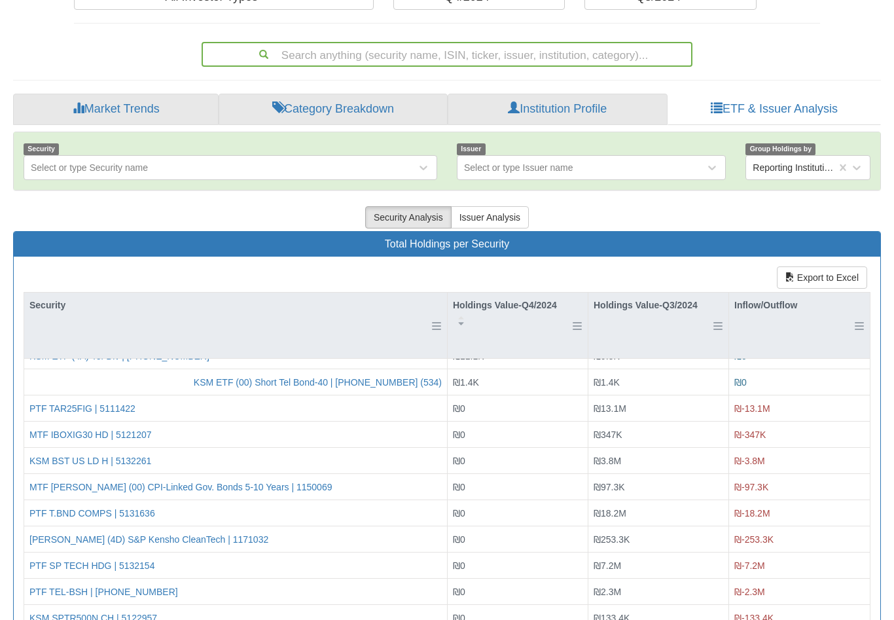
scroll to position [9489, 0]
